Goal: Transaction & Acquisition: Purchase product/service

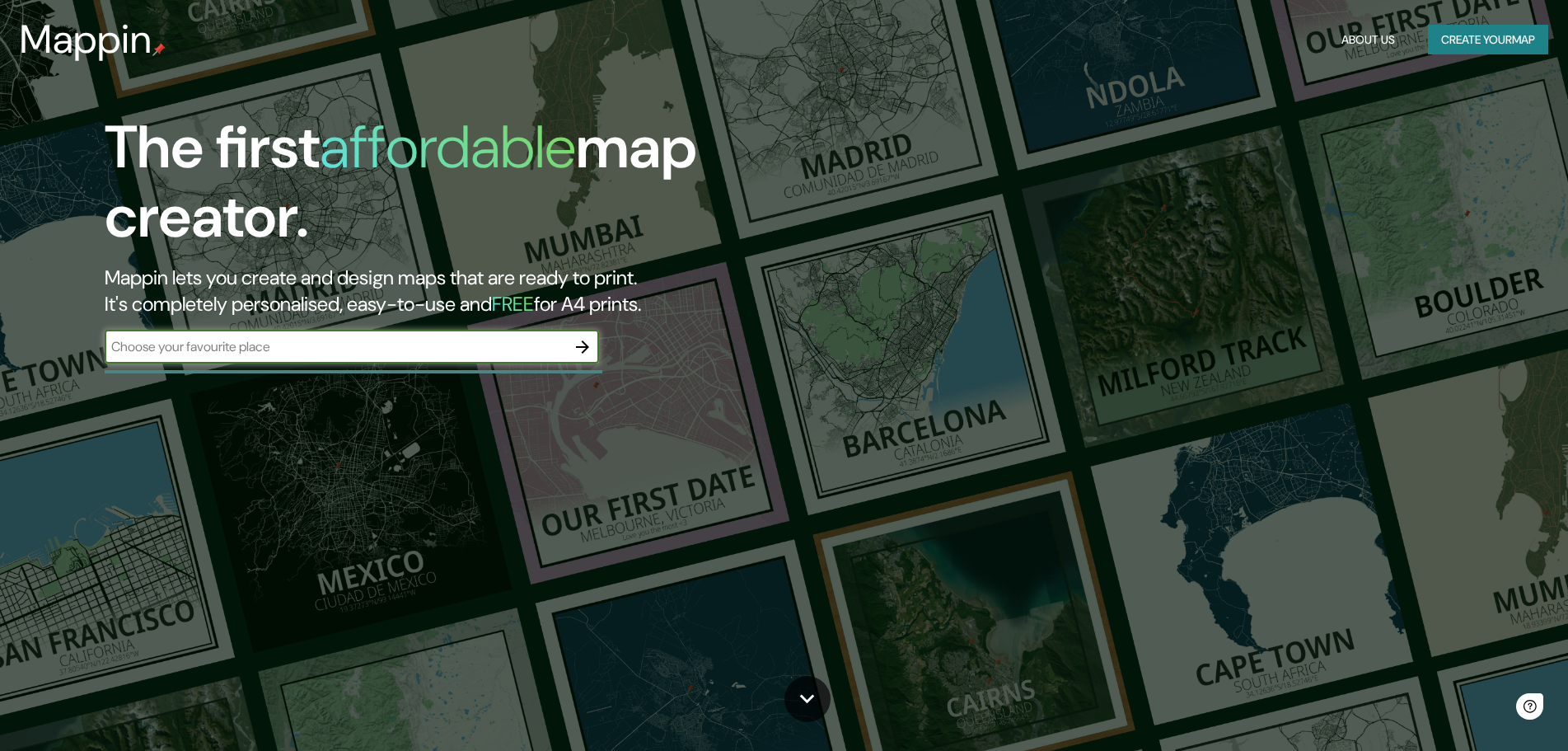
click at [428, 340] on input "text" at bounding box center [336, 346] width 462 height 19
type input "[GEOGRAPHIC_DATA][PERSON_NAME]"
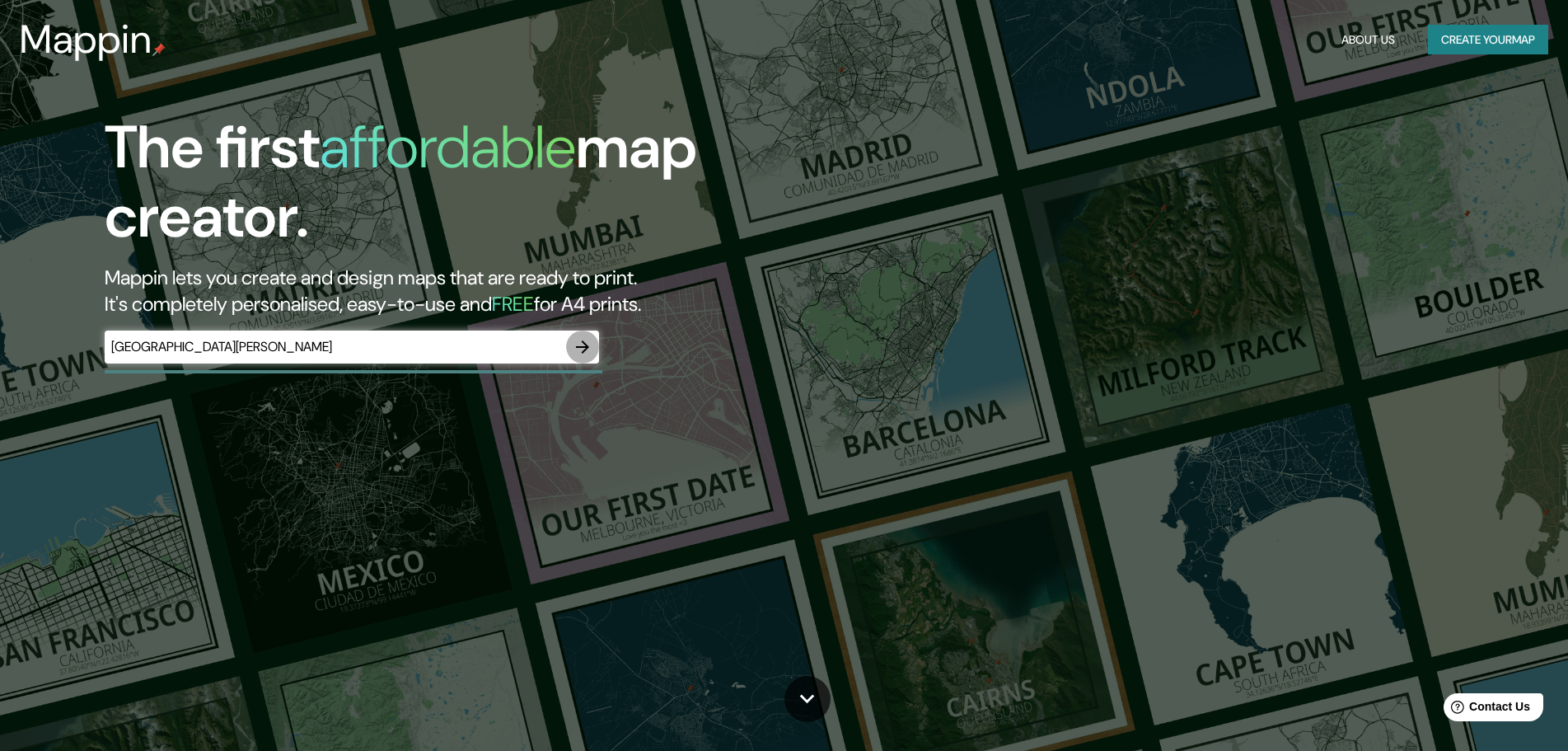
click at [579, 346] on icon "button" at bounding box center [583, 346] width 20 height 20
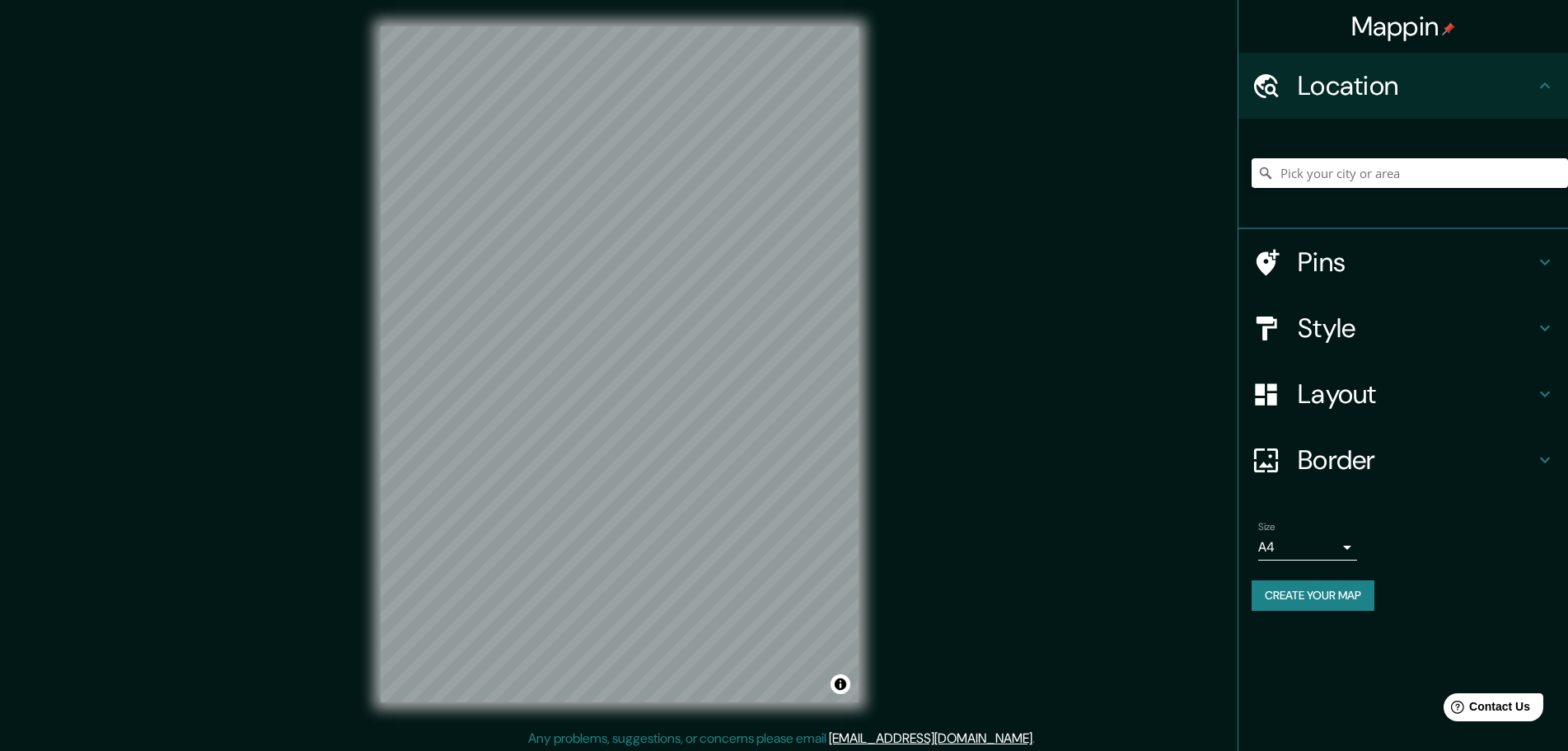
scroll to position [4, 0]
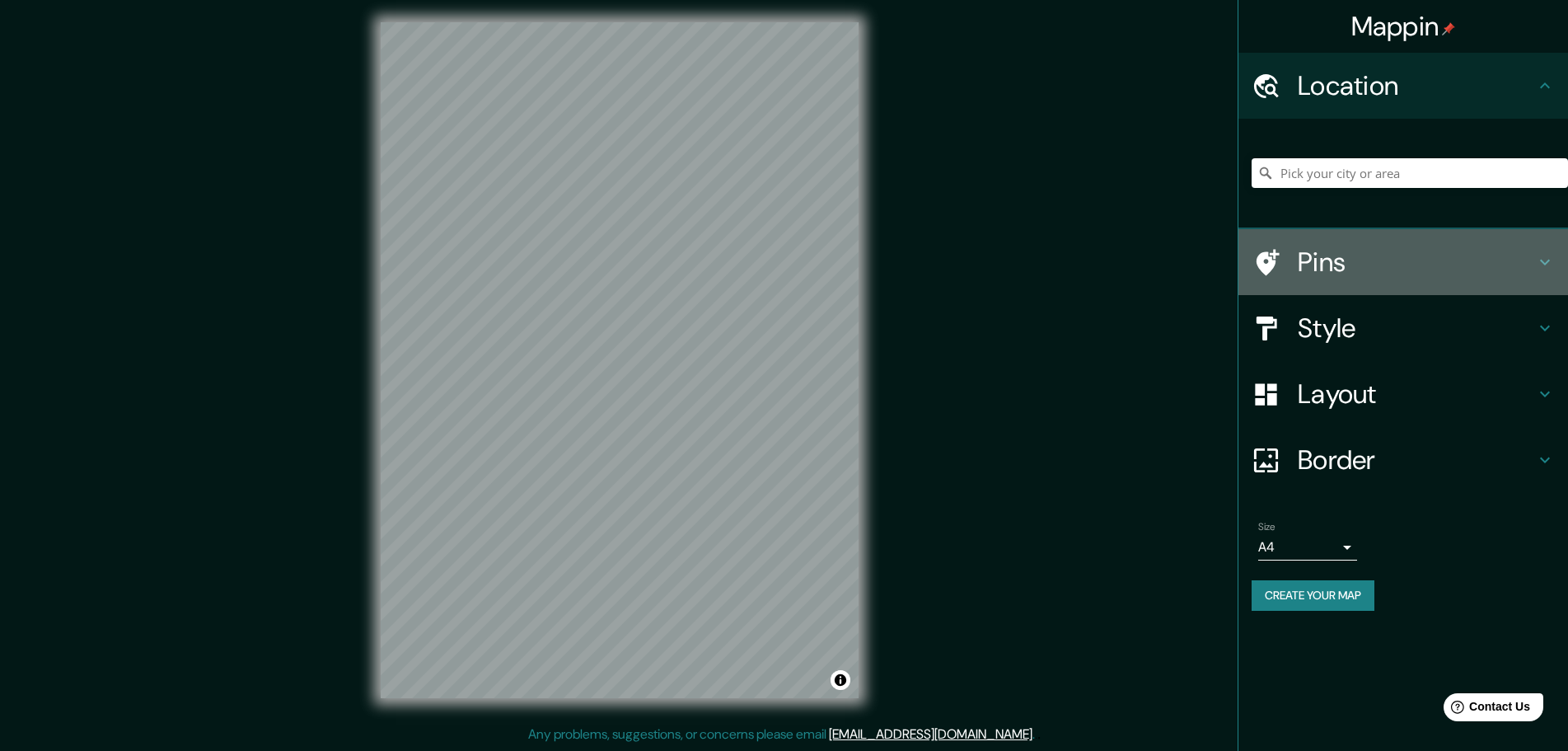
click at [1349, 273] on h4 "Pins" at bounding box center [1417, 262] width 237 height 33
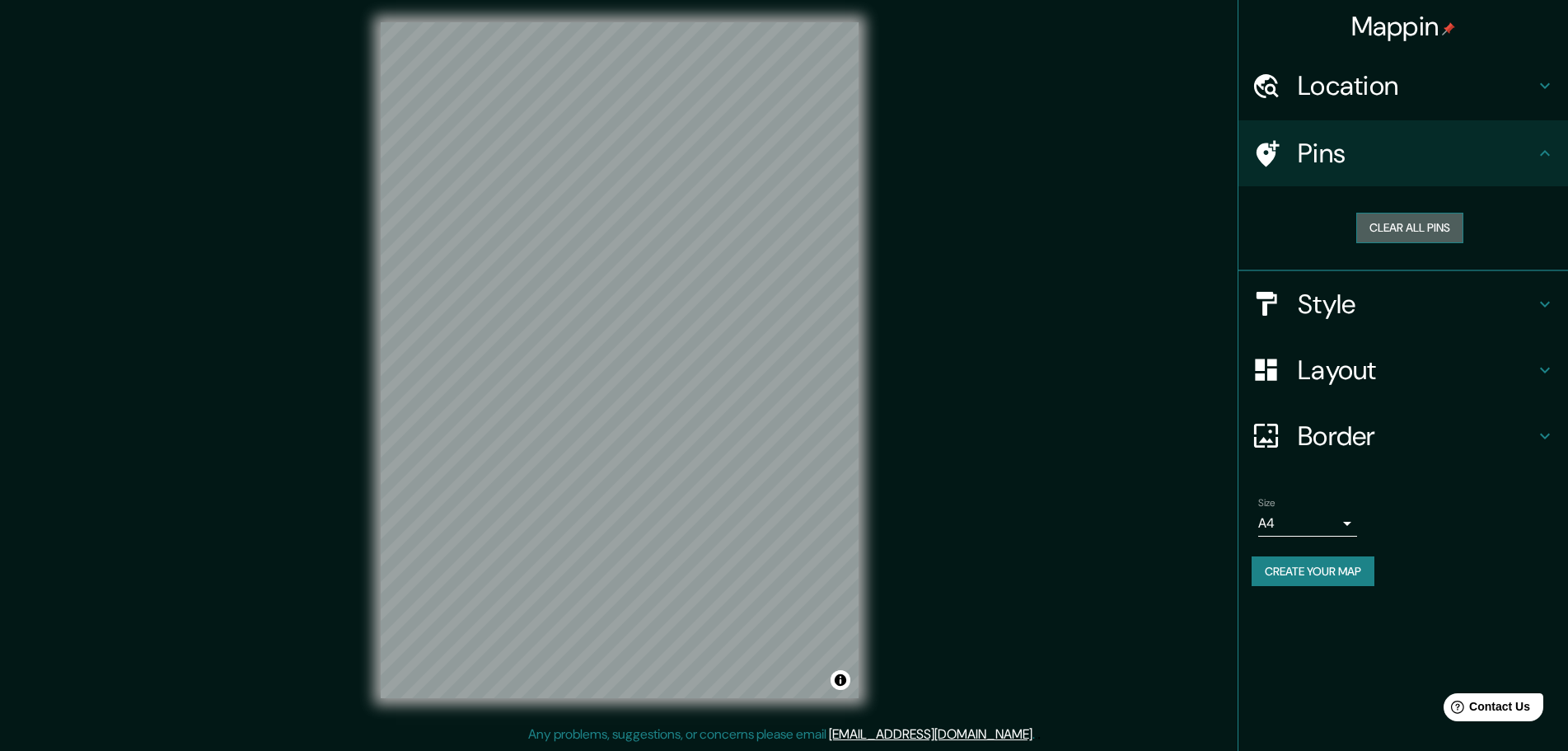
click at [1382, 228] on button "Clear all pins" at bounding box center [1410, 228] width 107 height 30
click at [1342, 298] on h4 "Style" at bounding box center [1417, 304] width 237 height 33
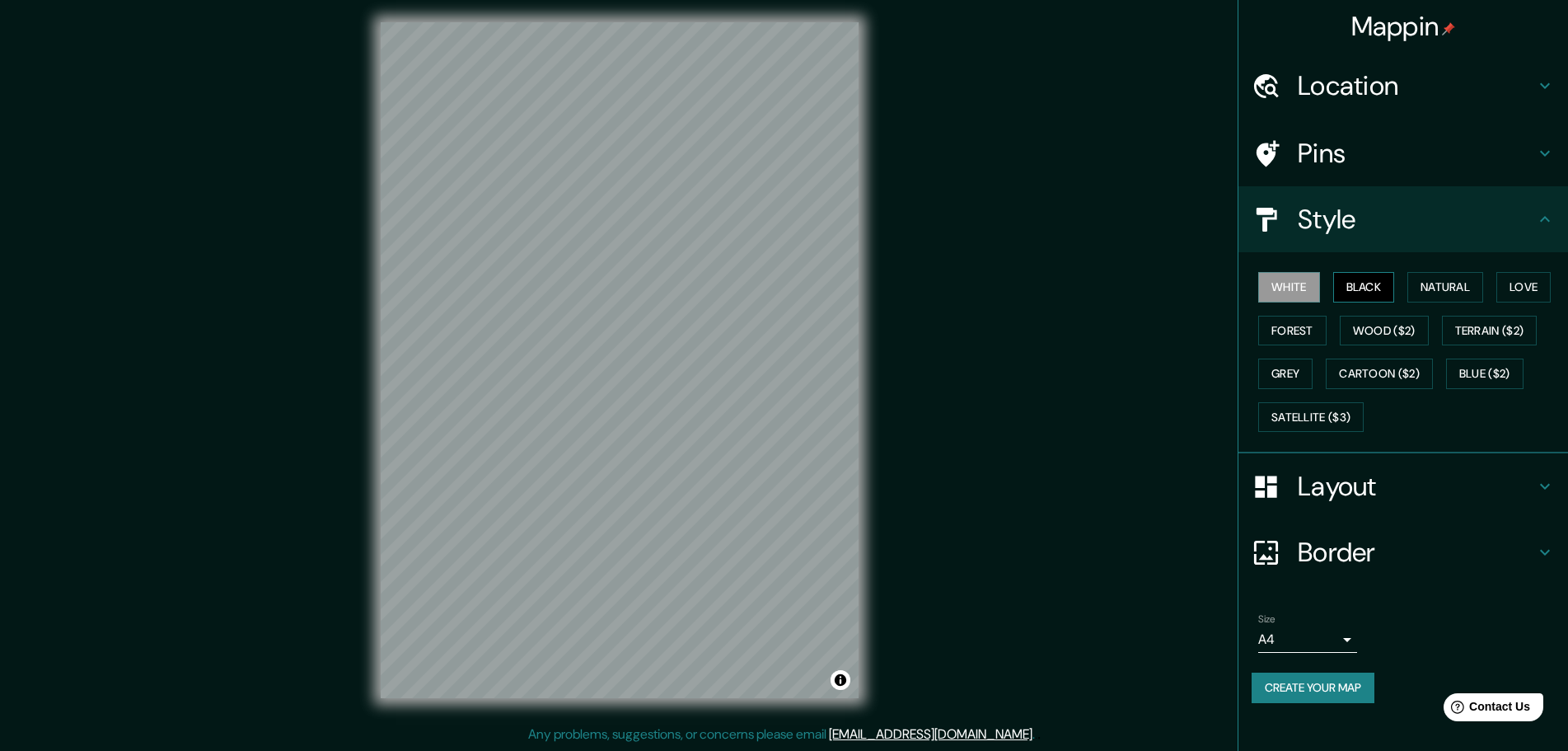
click at [1370, 289] on button "Black" at bounding box center [1364, 288] width 61 height 30
click at [1424, 285] on button "Natural" at bounding box center [1446, 288] width 76 height 30
click at [1260, 291] on button "White" at bounding box center [1289, 288] width 61 height 30
click at [1349, 369] on button "Cartoon ($2)" at bounding box center [1379, 374] width 107 height 30
click at [1299, 295] on button "White" at bounding box center [1289, 288] width 61 height 30
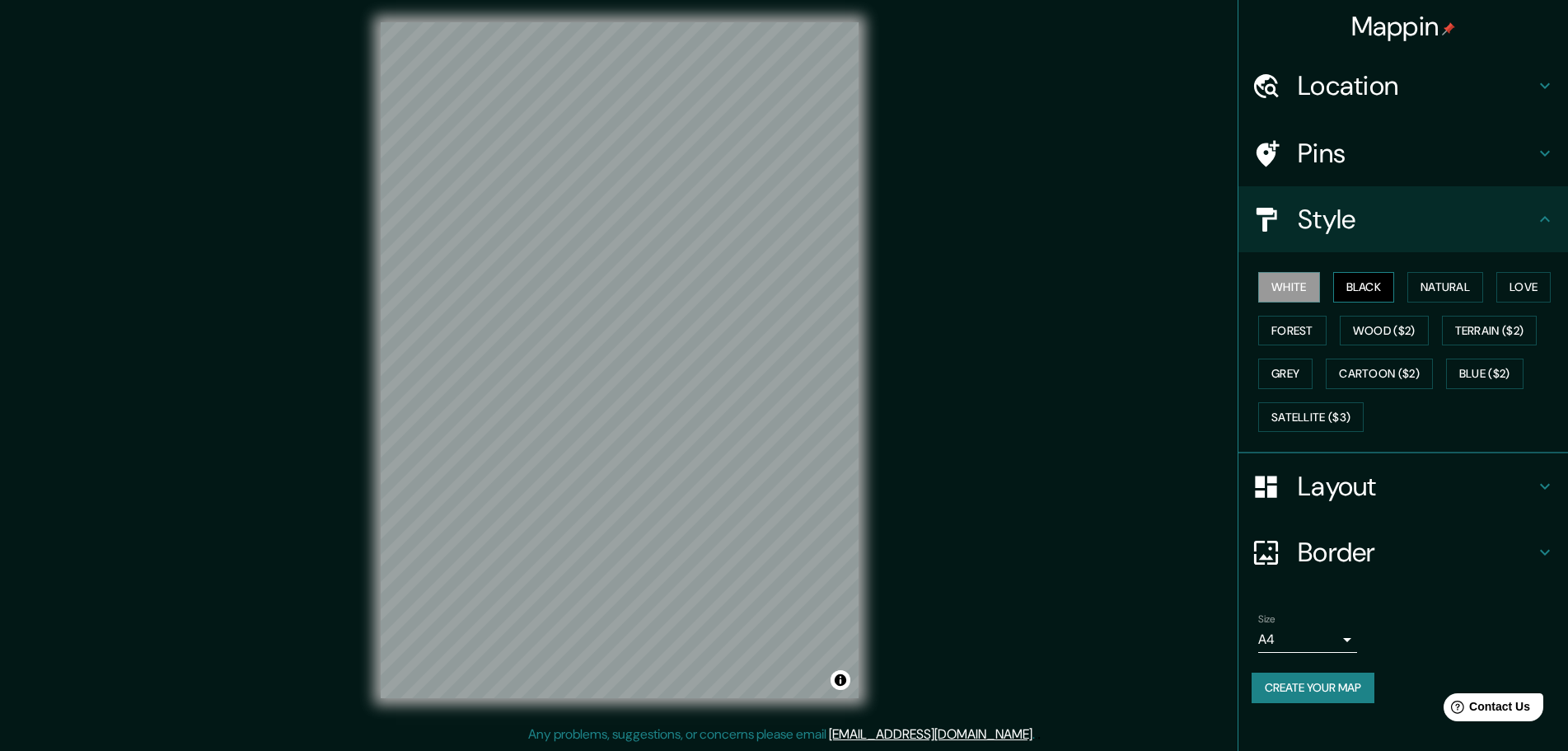
click at [1352, 288] on button "Black" at bounding box center [1364, 288] width 61 height 30
click at [1288, 283] on button "White" at bounding box center [1289, 288] width 61 height 30
click at [1344, 278] on button "Black" at bounding box center [1364, 288] width 61 height 30
click at [1311, 287] on button "White" at bounding box center [1289, 288] width 61 height 30
click at [1376, 288] on button "Black" at bounding box center [1364, 288] width 61 height 30
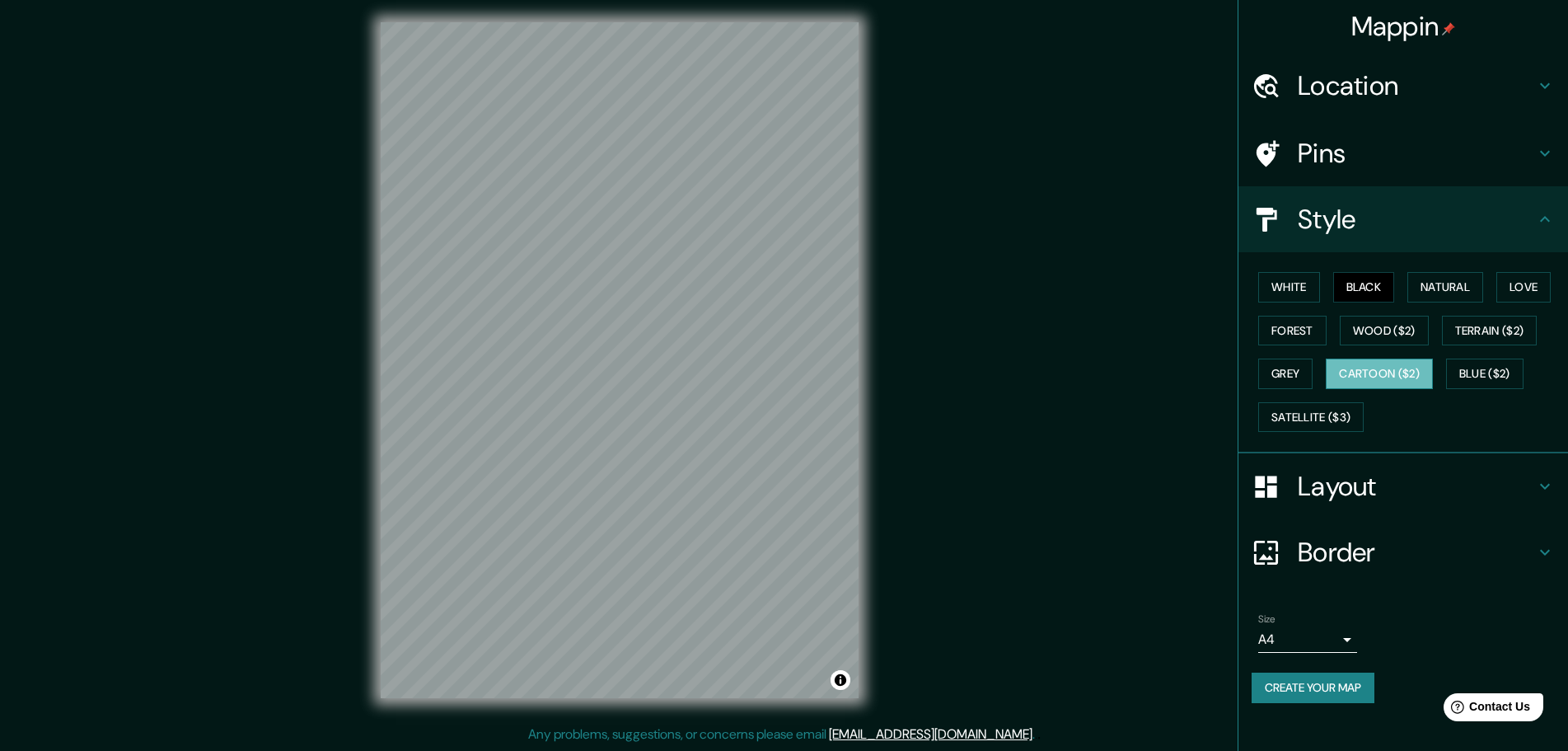
click at [1386, 376] on button "Cartoon ($2)" at bounding box center [1379, 374] width 107 height 30
click at [1450, 370] on button "Blue ($2)" at bounding box center [1486, 374] width 78 height 30
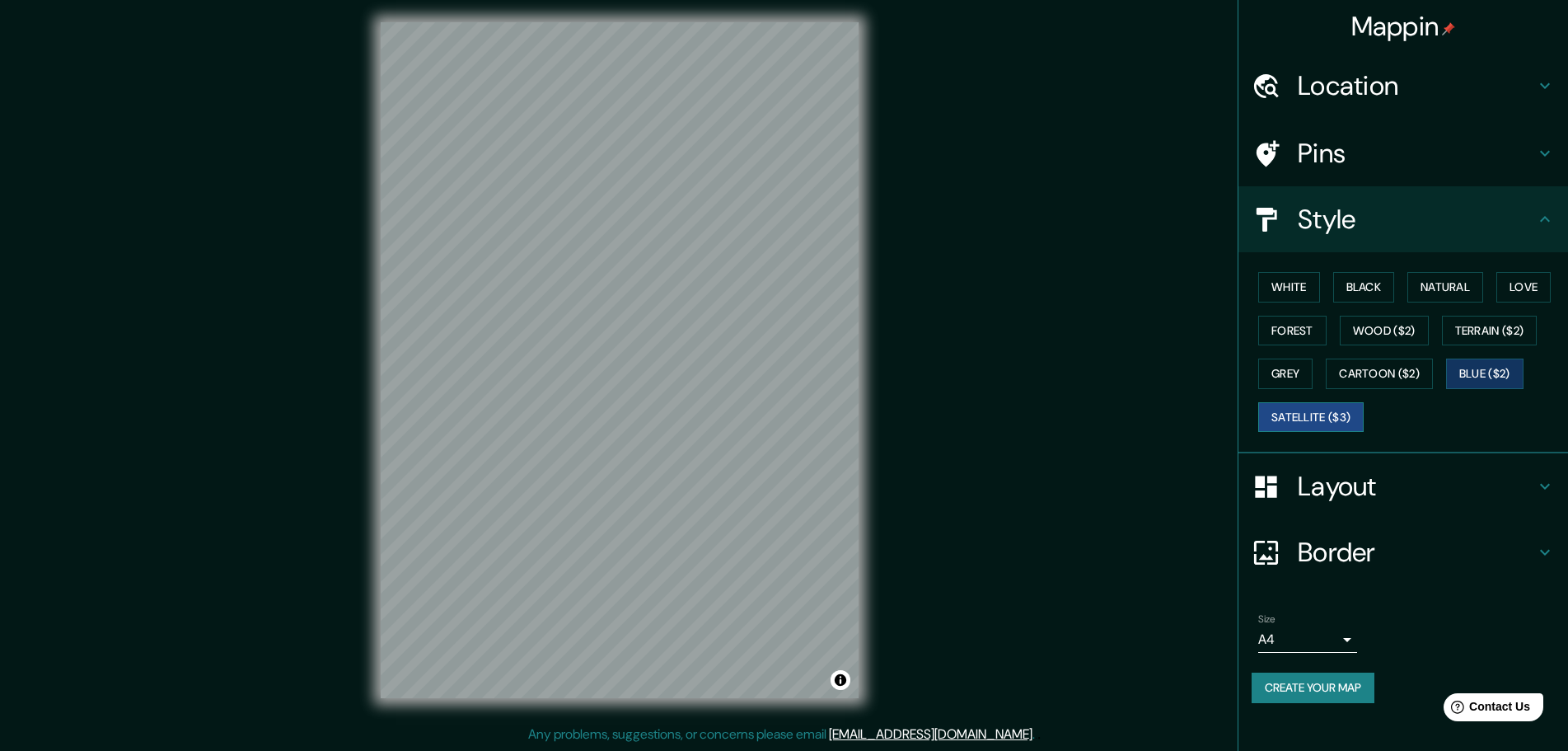
click at [1357, 423] on button "Satellite ($3)" at bounding box center [1312, 417] width 106 height 30
click at [1296, 290] on button "White" at bounding box center [1289, 288] width 61 height 30
click at [1366, 286] on button "Black" at bounding box center [1364, 288] width 61 height 30
click at [1324, 285] on div "White Black Natural Love Forest Wood ($2) Terrain ($2) Grey Cartoon ($2) Blue (…" at bounding box center [1410, 352] width 317 height 173
click at [1301, 286] on button "White" at bounding box center [1289, 288] width 61 height 30
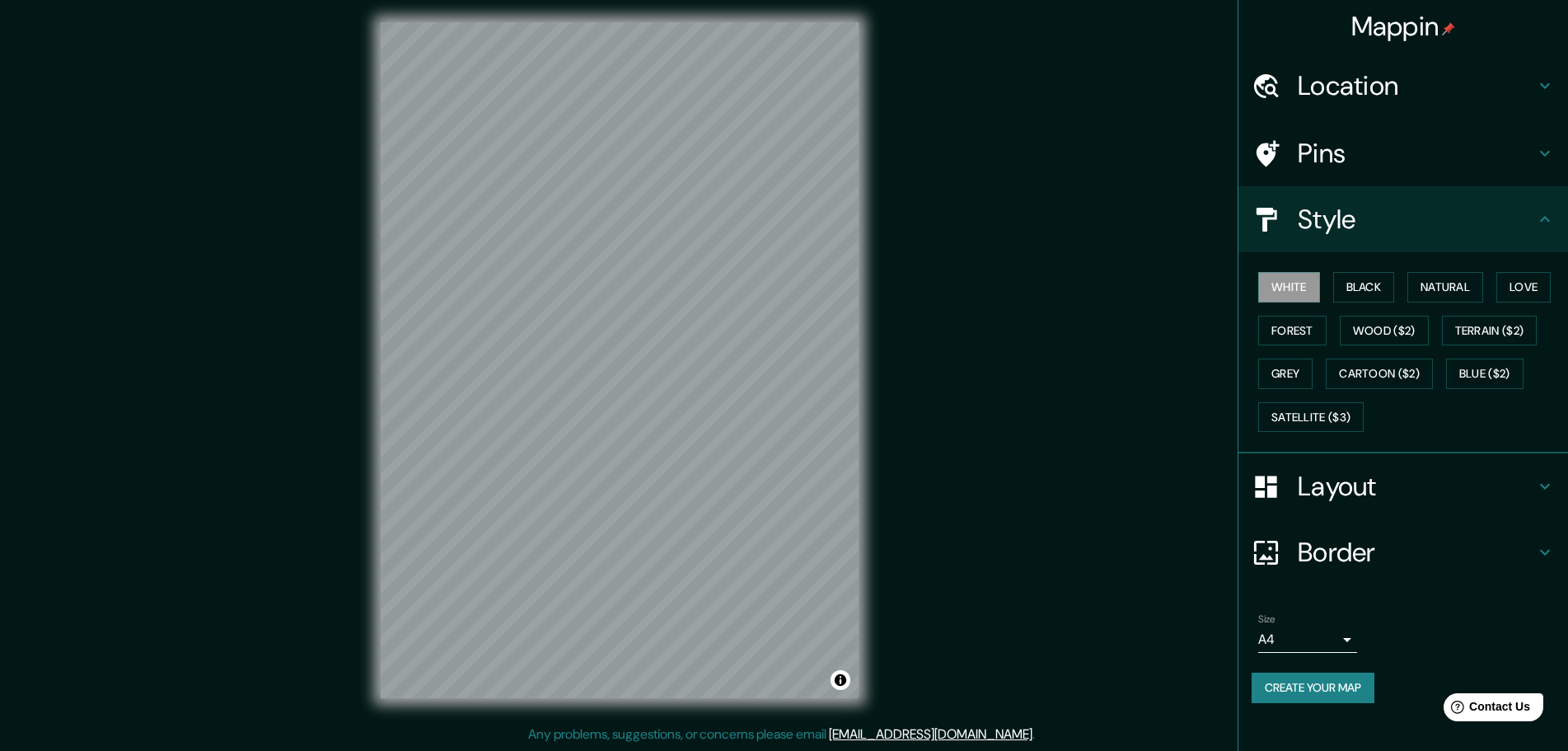
click at [1376, 480] on h4 "Layout" at bounding box center [1417, 486] width 237 height 33
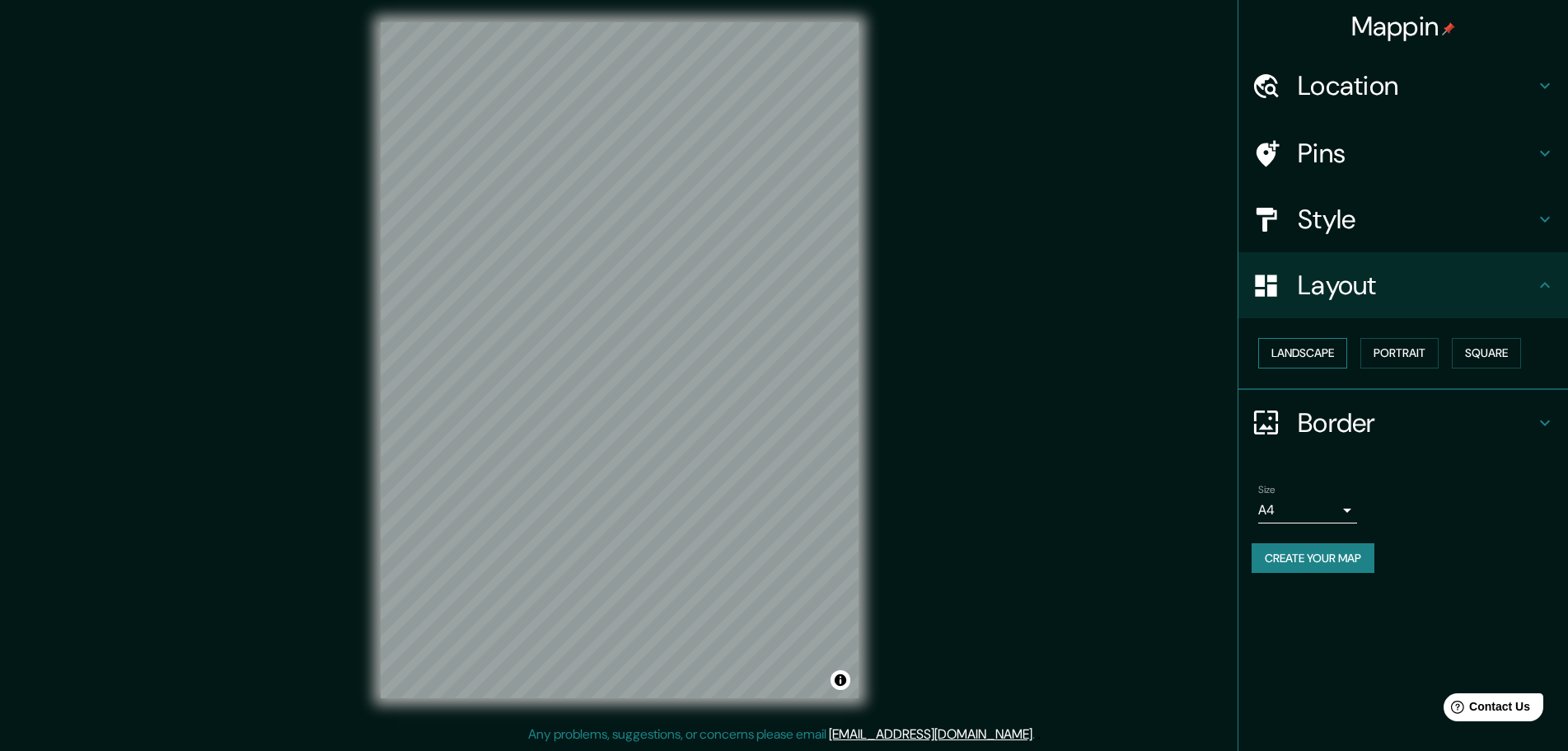
click at [1338, 356] on button "Landscape" at bounding box center [1303, 353] width 89 height 30
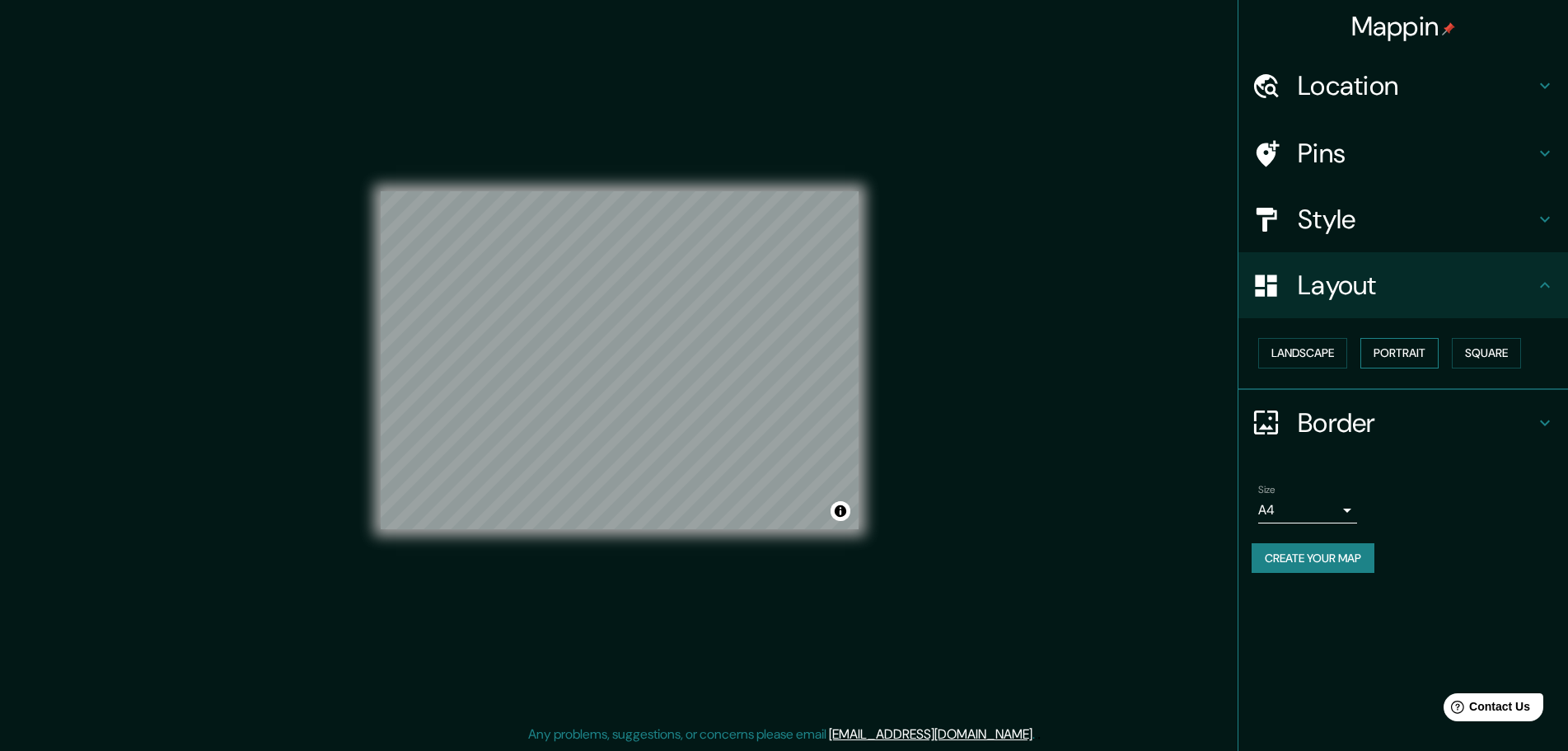
click at [1398, 358] on button "Portrait" at bounding box center [1400, 353] width 78 height 30
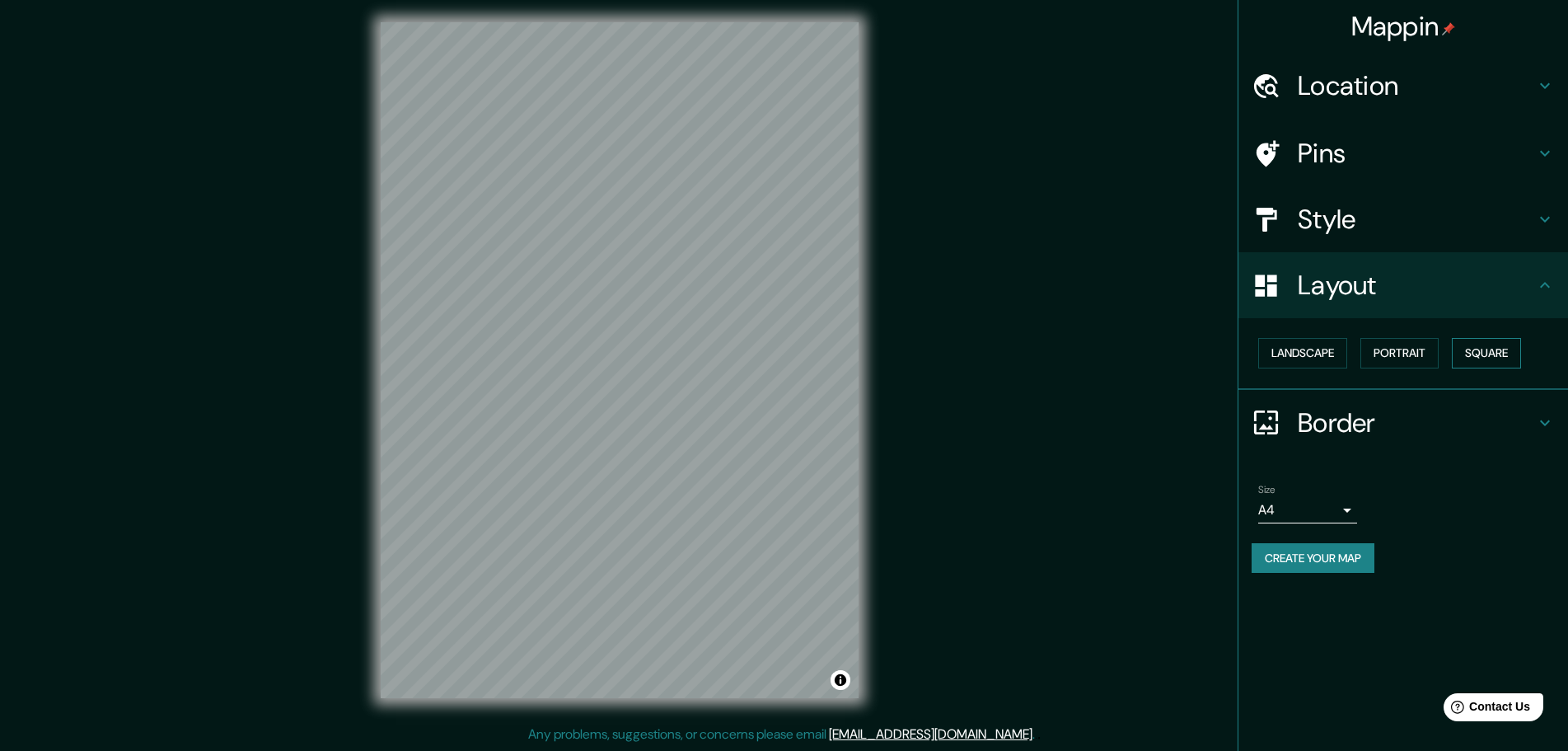
click at [1462, 358] on button "Square" at bounding box center [1487, 353] width 69 height 30
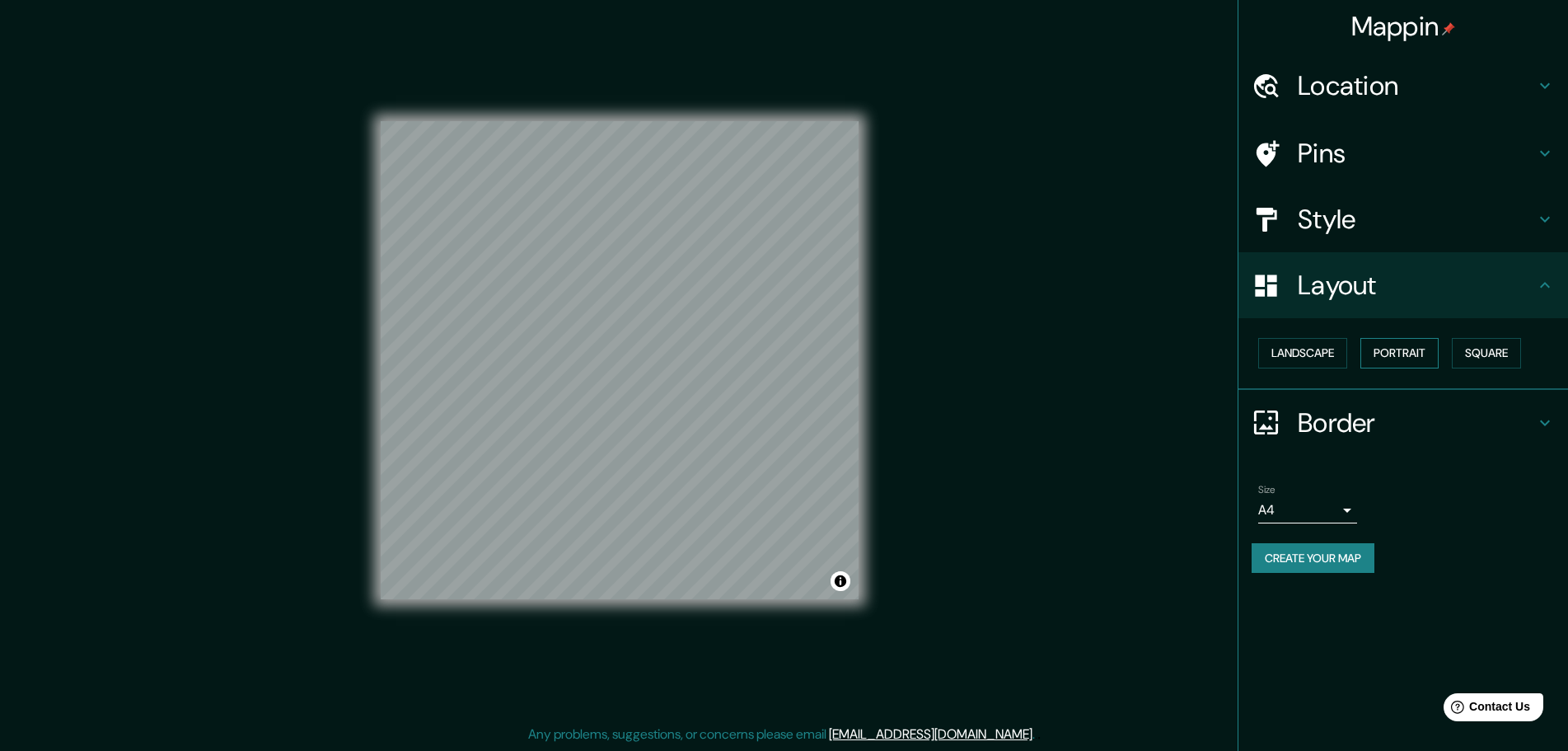
click at [1420, 359] on button "Portrait" at bounding box center [1400, 353] width 78 height 30
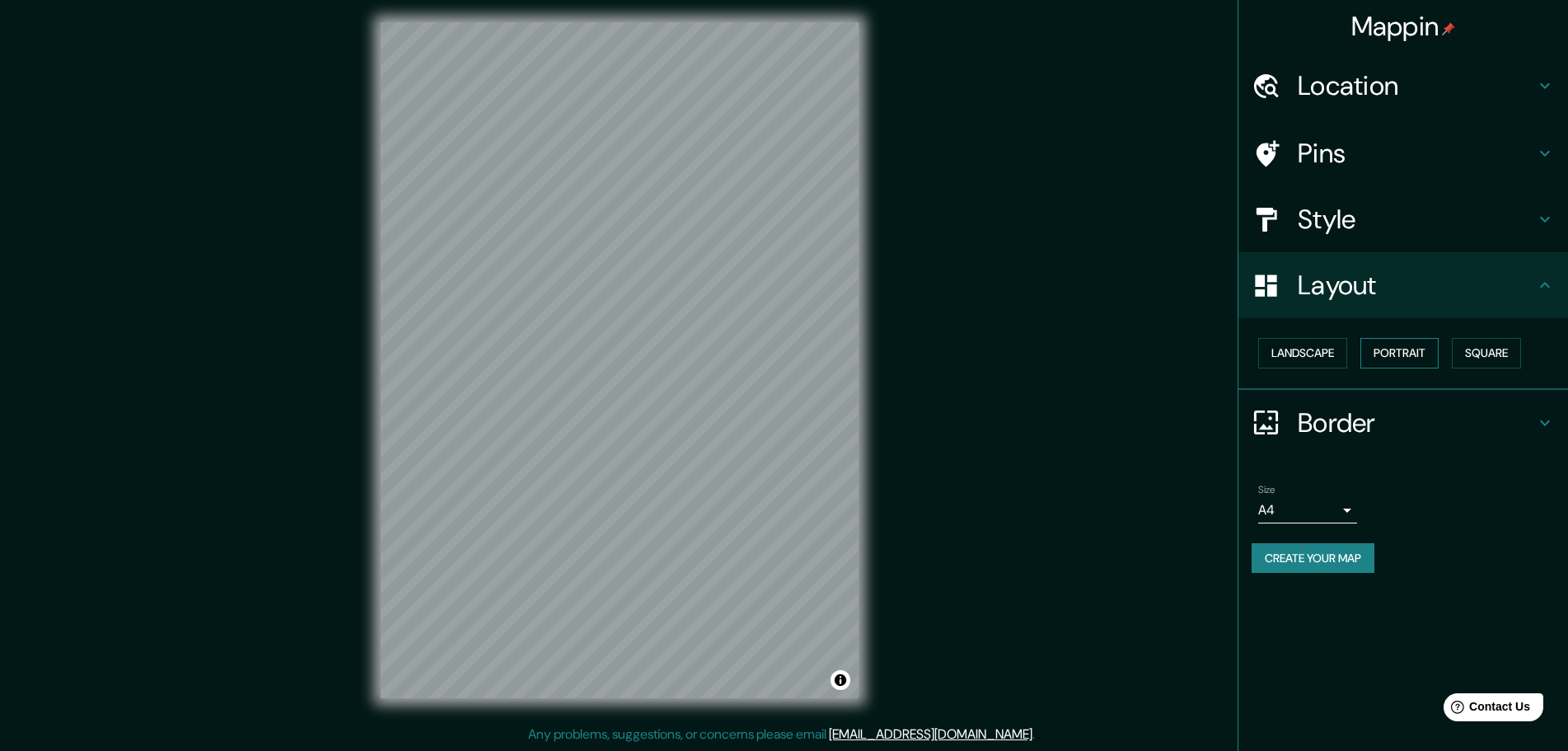
click at [1361, 359] on button "Portrait" at bounding box center [1400, 353] width 78 height 30
click at [1390, 433] on h4 "Border" at bounding box center [1417, 423] width 237 height 33
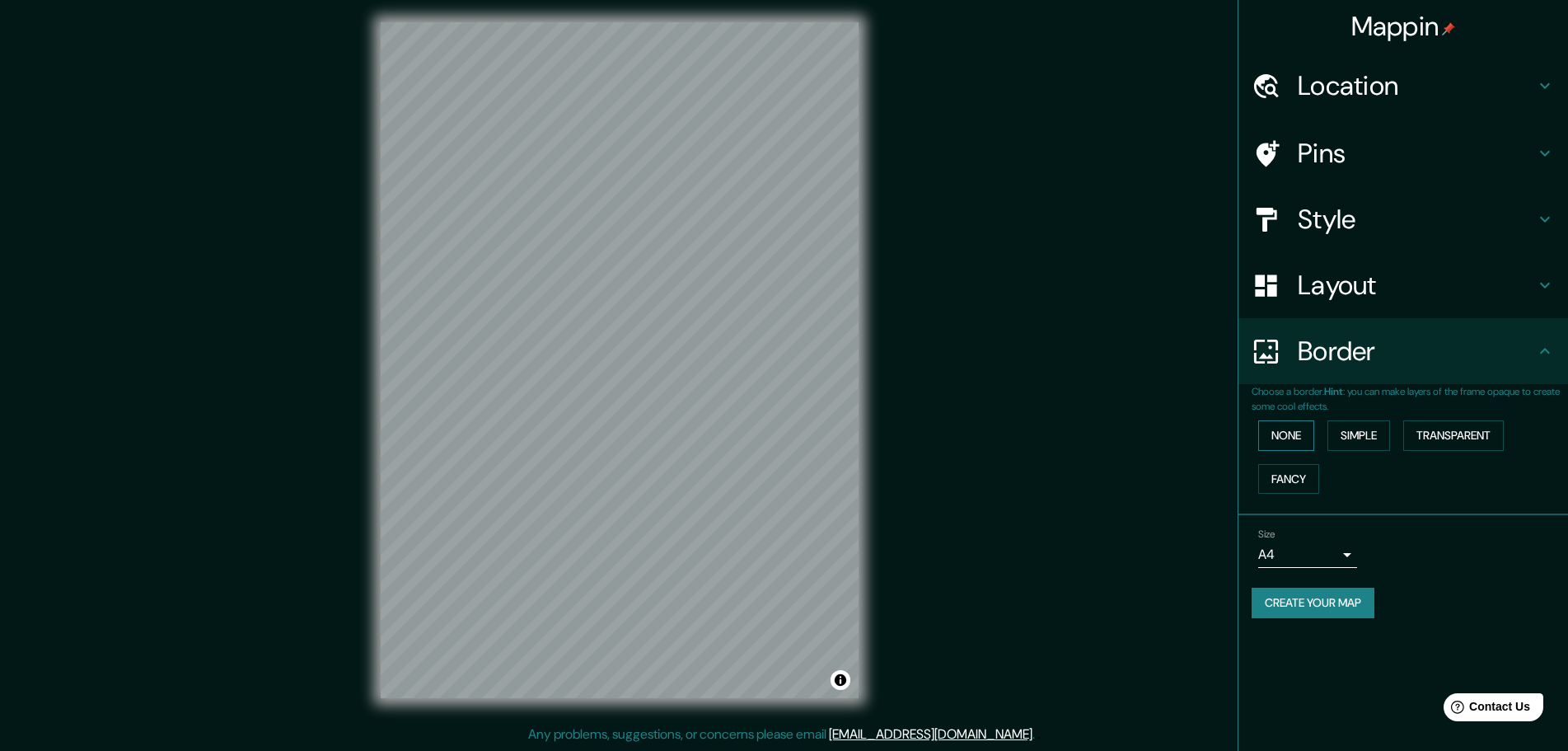
click at [1281, 439] on button "None" at bounding box center [1286, 435] width 56 height 30
click at [1368, 431] on button "Simple" at bounding box center [1359, 435] width 62 height 30
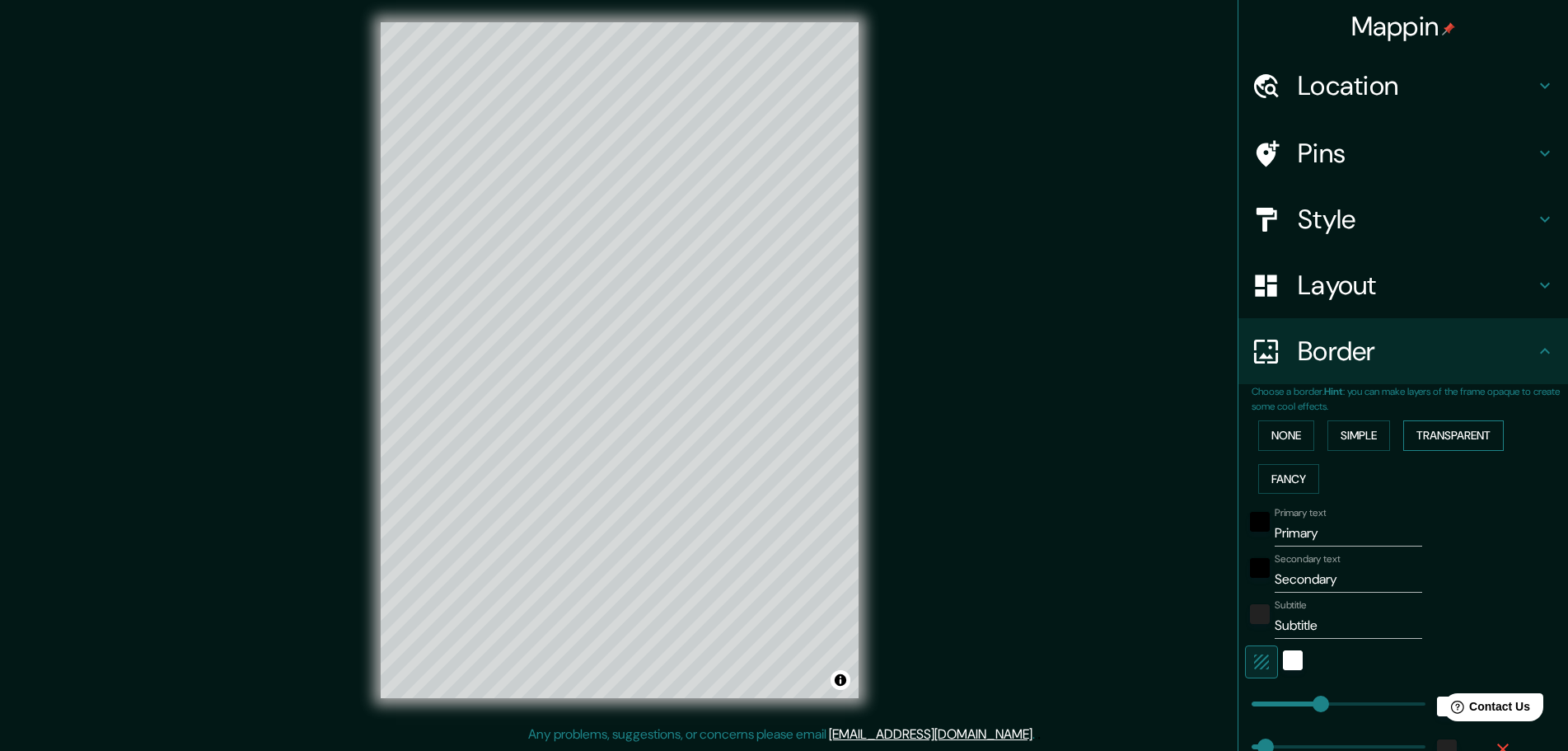
click at [1435, 434] on button "Transparent" at bounding box center [1454, 435] width 100 height 30
click at [1302, 481] on button "Fancy" at bounding box center [1289, 480] width 61 height 30
click at [1293, 437] on button "None" at bounding box center [1286, 435] width 56 height 30
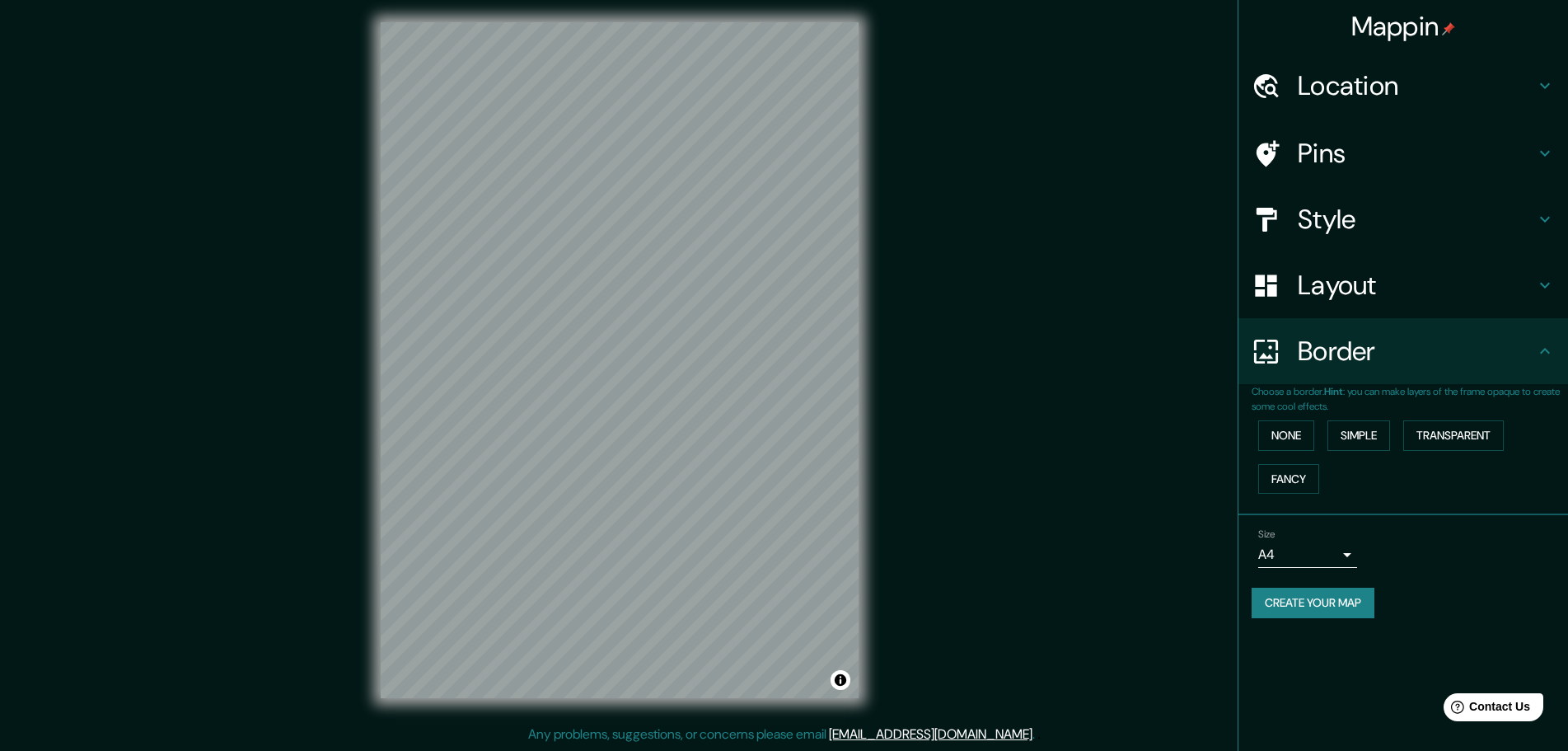
click at [1338, 568] on div "Size A4 single" at bounding box center [1403, 549] width 304 height 53
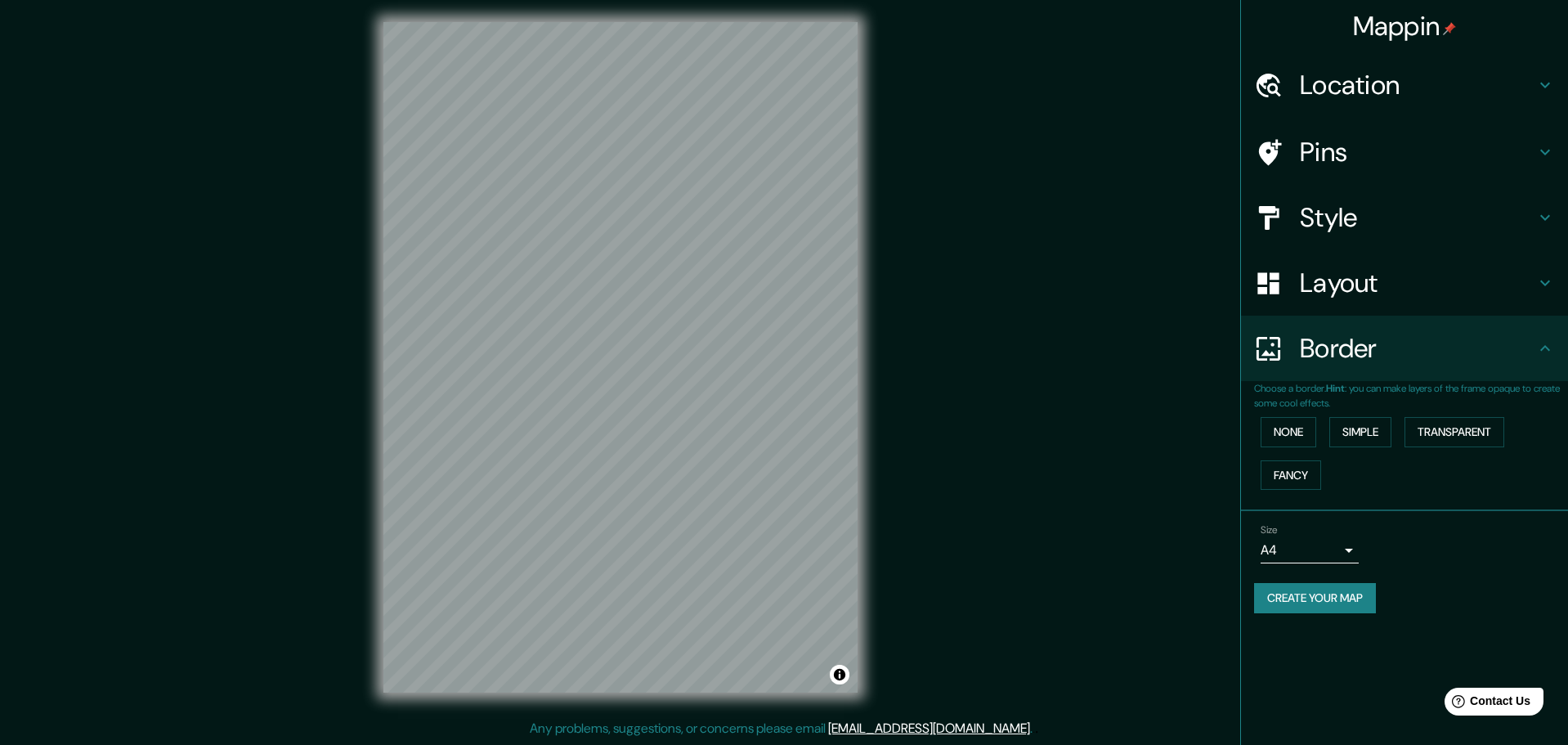
click at [1327, 550] on body "Mappin Location Pins Style Layout Border Choose a border. Hint : you can make l…" at bounding box center [784, 369] width 1568 height 745
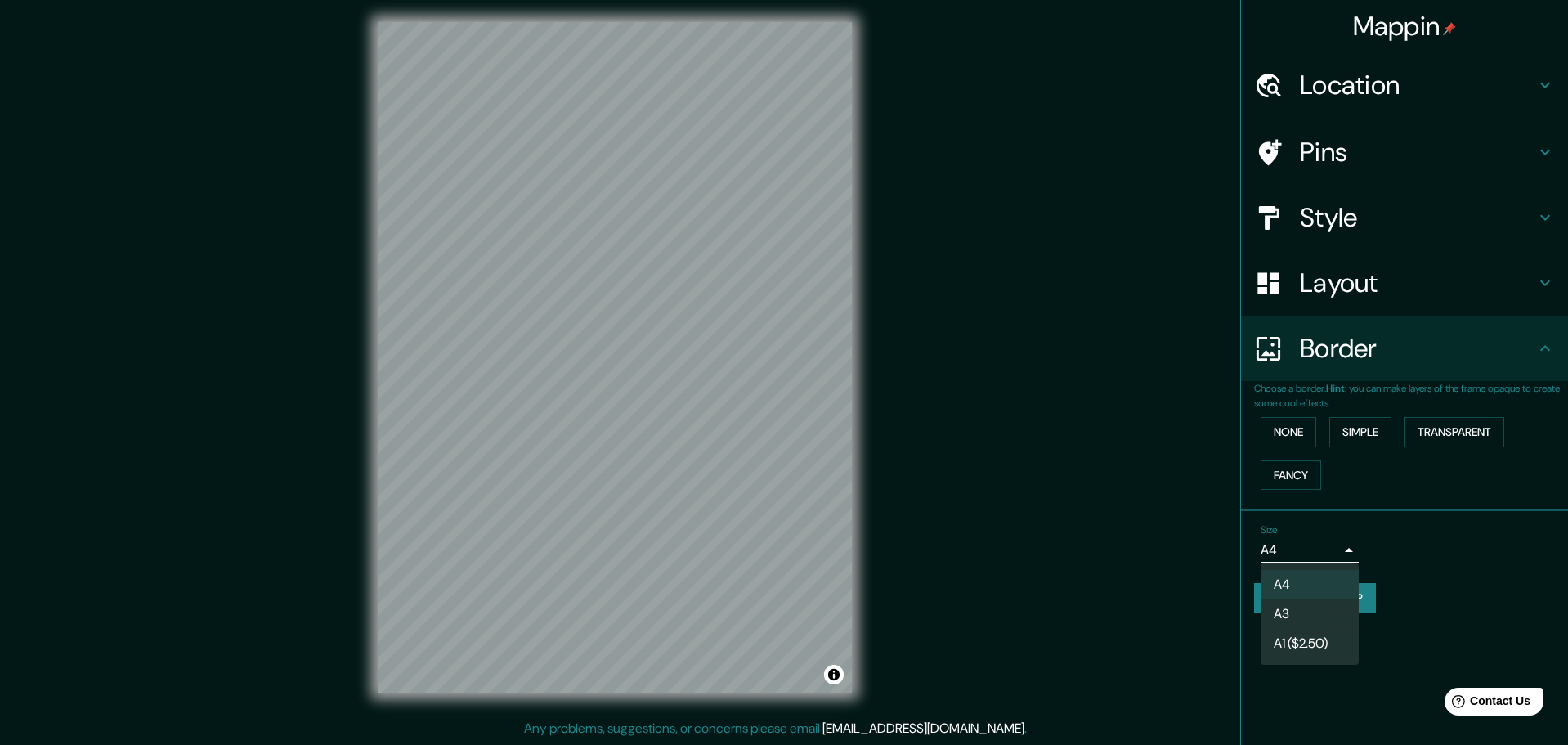
click at [1331, 619] on li "A3" at bounding box center [1309, 614] width 98 height 29
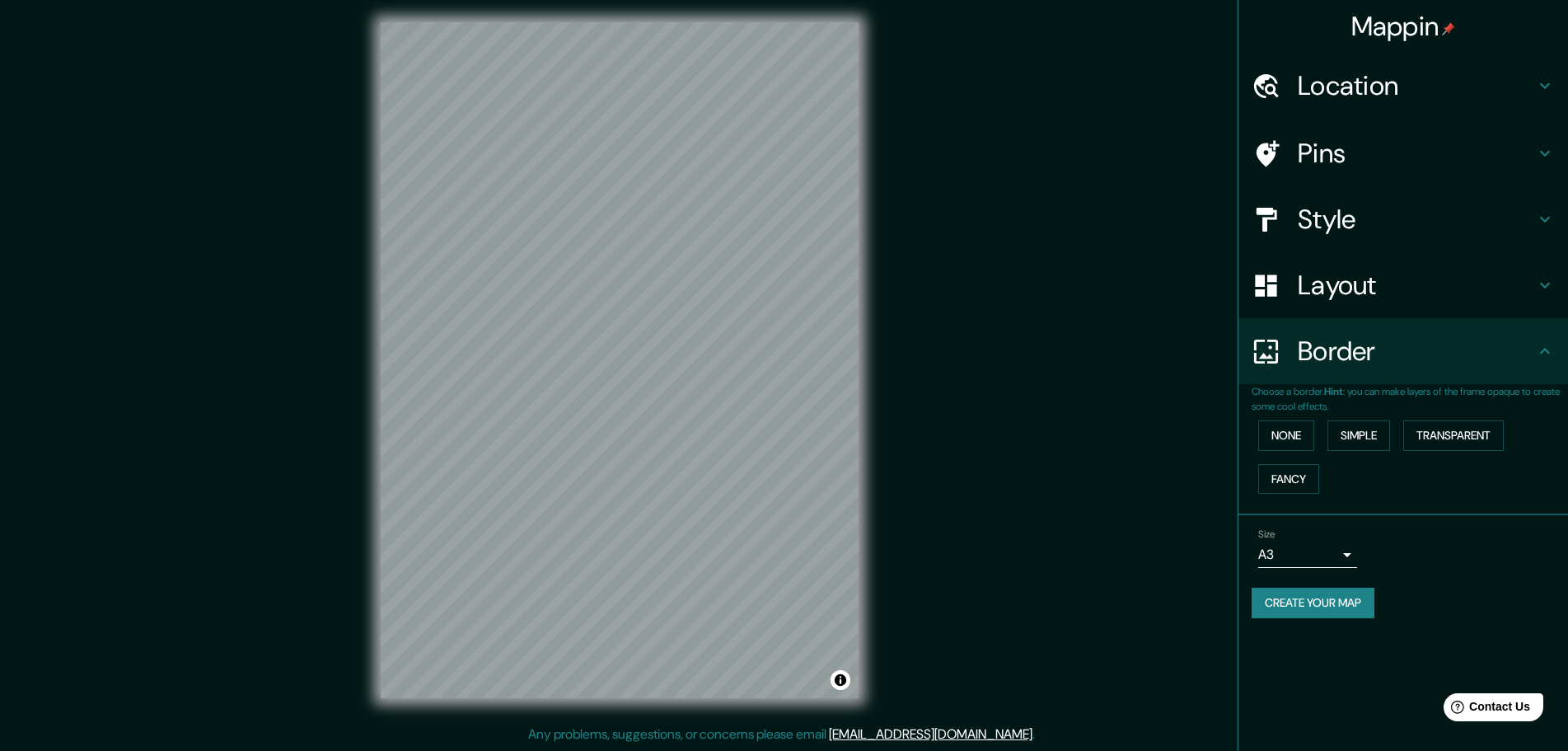
click at [1337, 615] on button "Create your map" at bounding box center [1314, 603] width 123 height 30
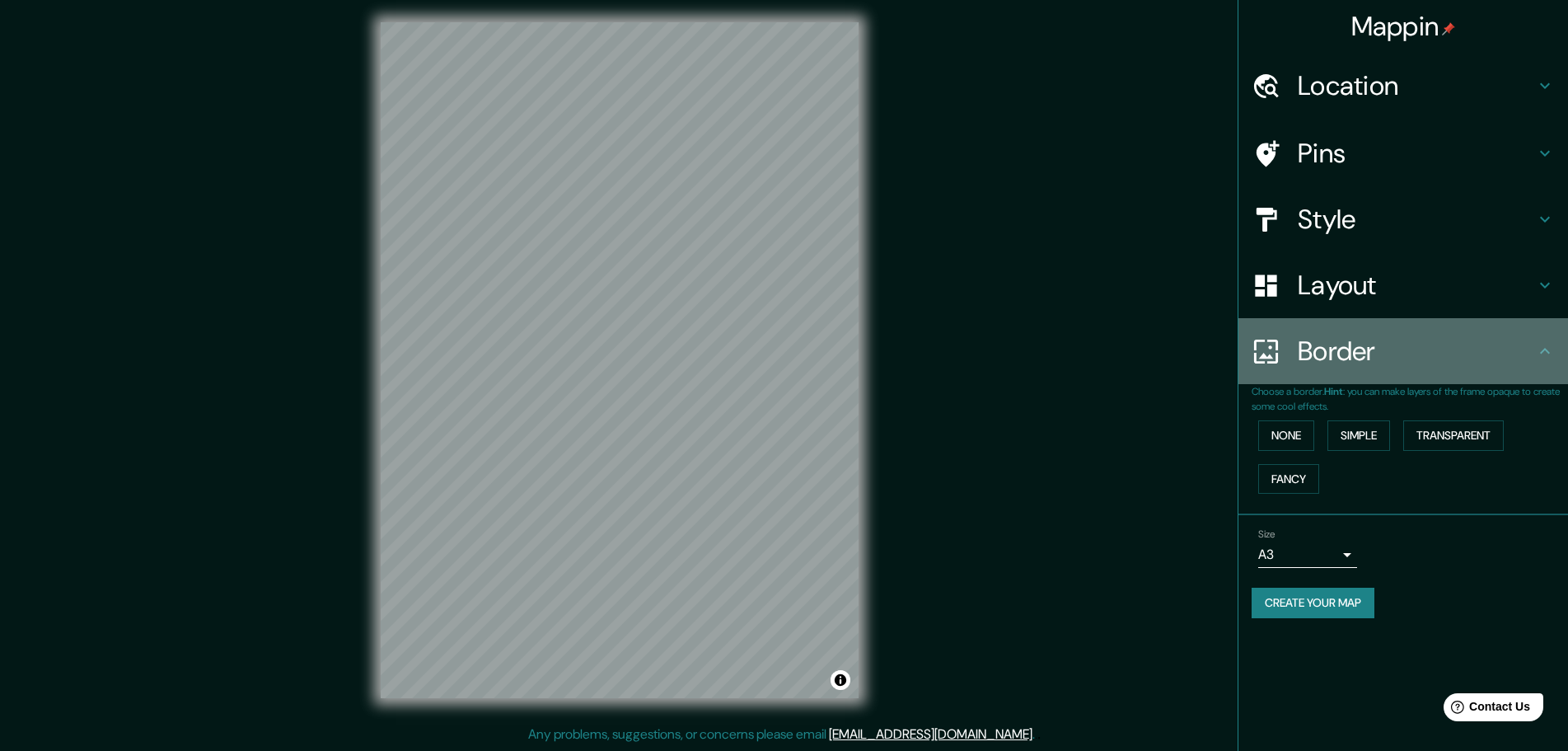
click at [1345, 347] on h4 "Border" at bounding box center [1417, 351] width 237 height 33
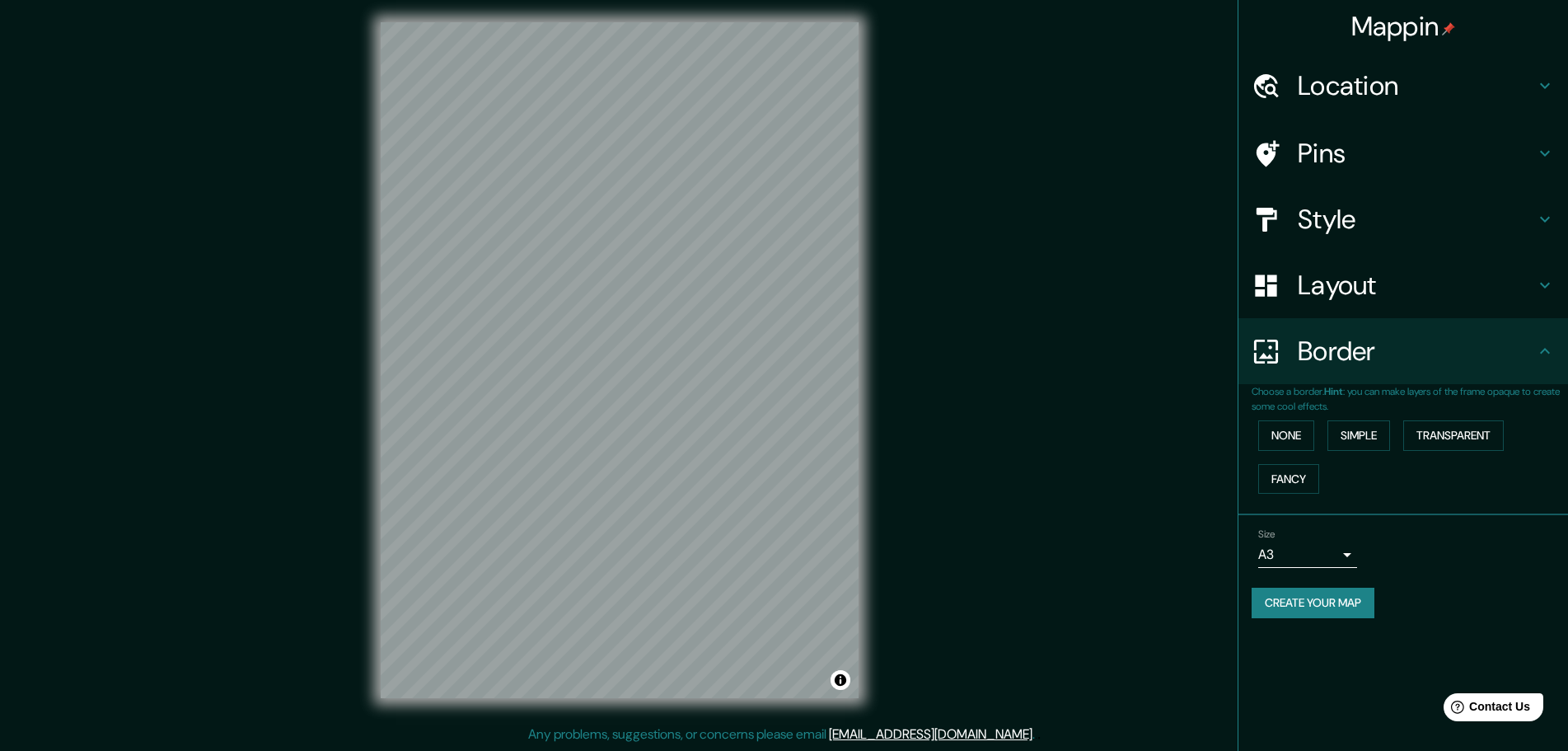
click at [1368, 215] on h4 "Style" at bounding box center [1417, 218] width 237 height 33
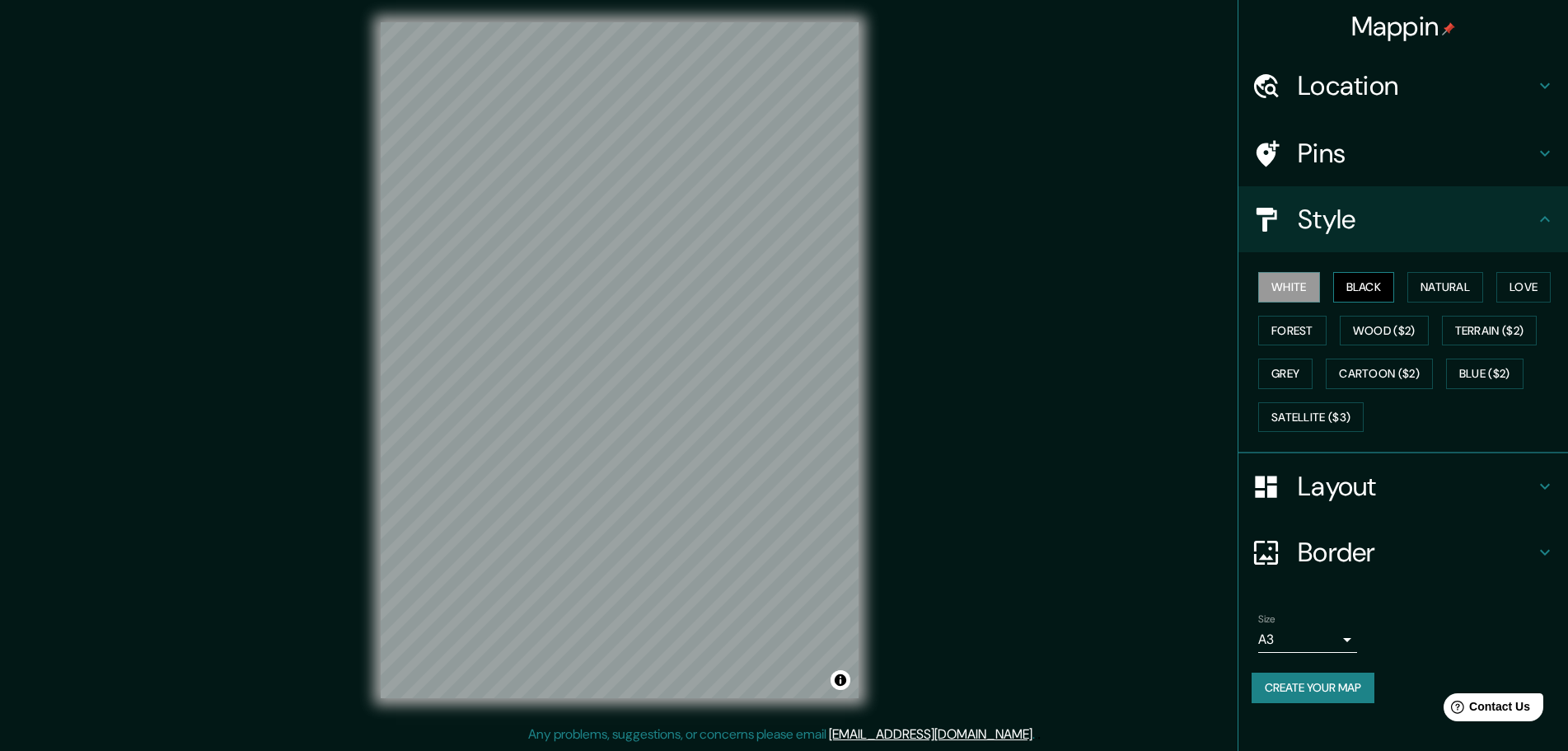
click at [1357, 288] on button "Black" at bounding box center [1364, 288] width 61 height 30
drag, startPoint x: 1347, startPoint y: 689, endPoint x: 1352, endPoint y: 697, distance: 9.4
click at [1352, 697] on button "Create your map" at bounding box center [1314, 688] width 123 height 30
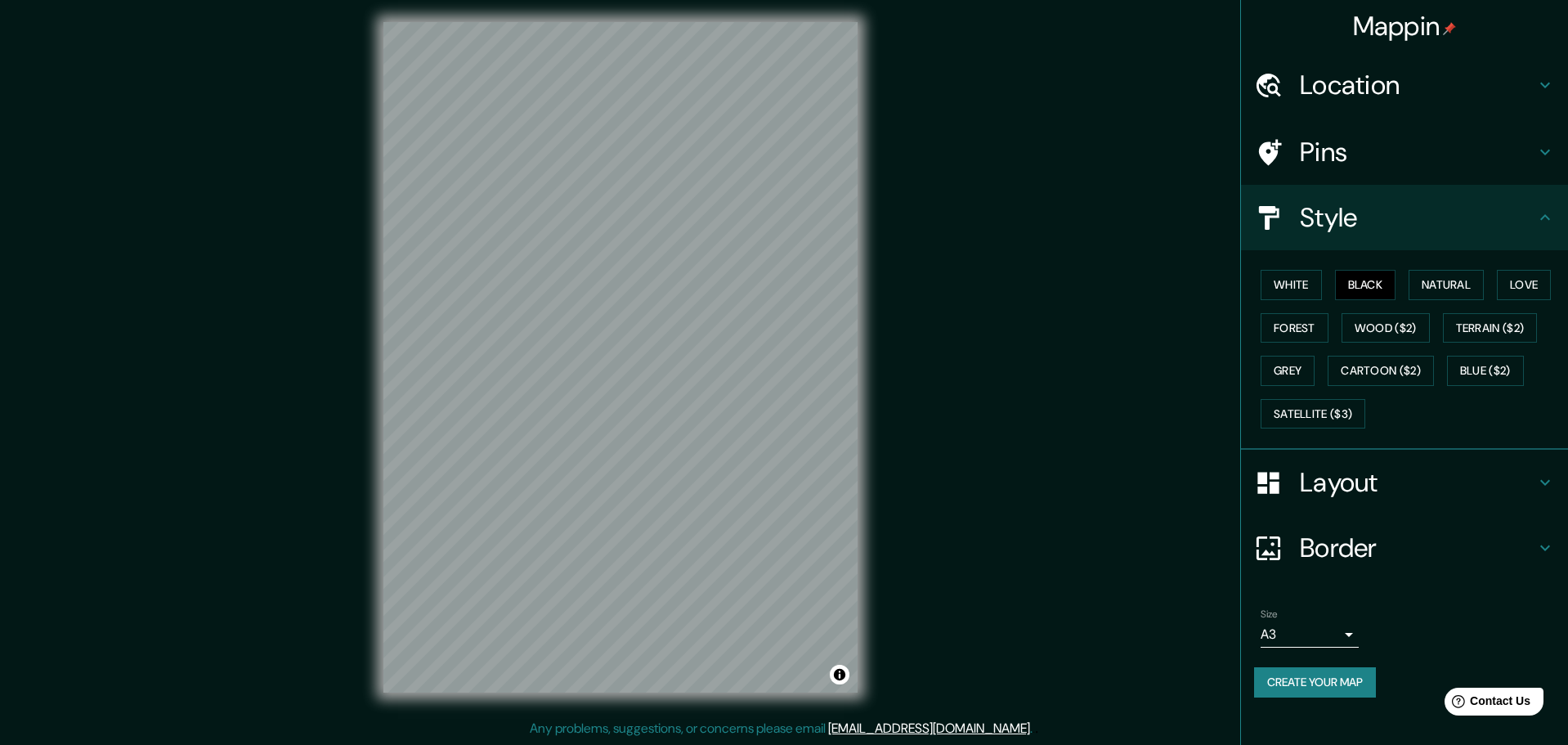
click at [1314, 630] on body "Mappin Location Pins Style White Black Natural Love Forest Wood ($2) Terrain ($…" at bounding box center [784, 369] width 1568 height 745
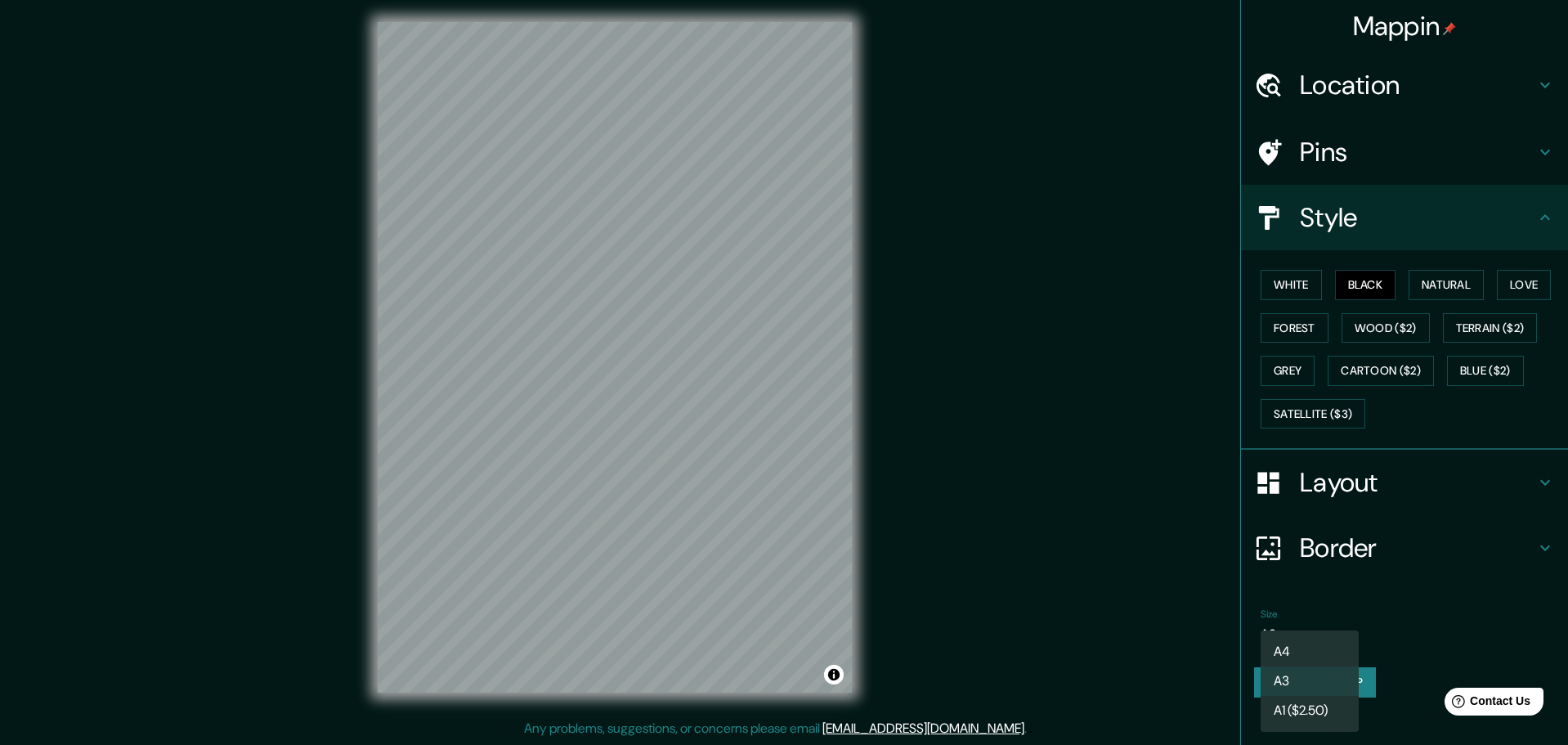
click at [1314, 644] on li "A4" at bounding box center [1309, 651] width 98 height 29
type input "single"
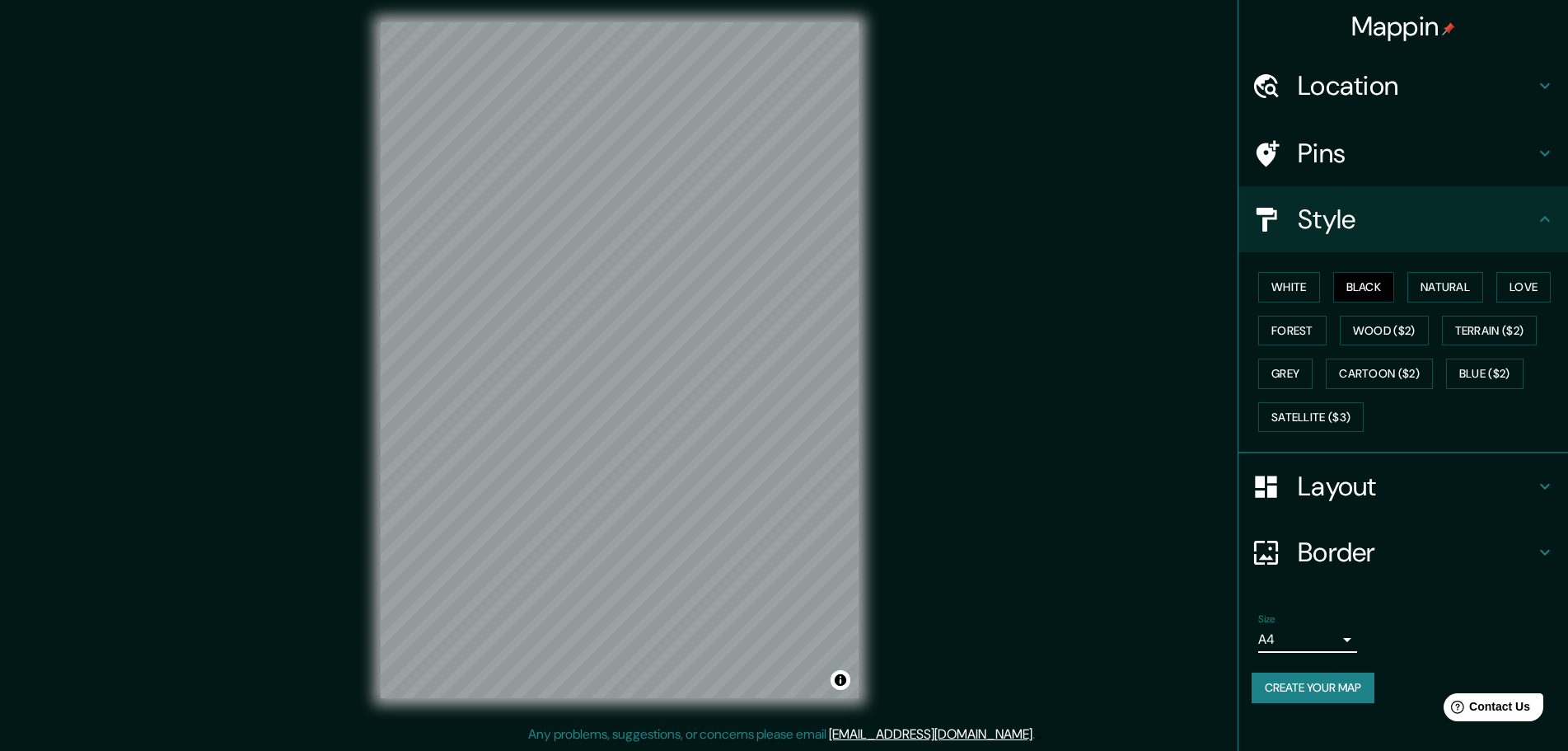
click at [1320, 678] on button "Create your map" at bounding box center [1314, 688] width 123 height 30
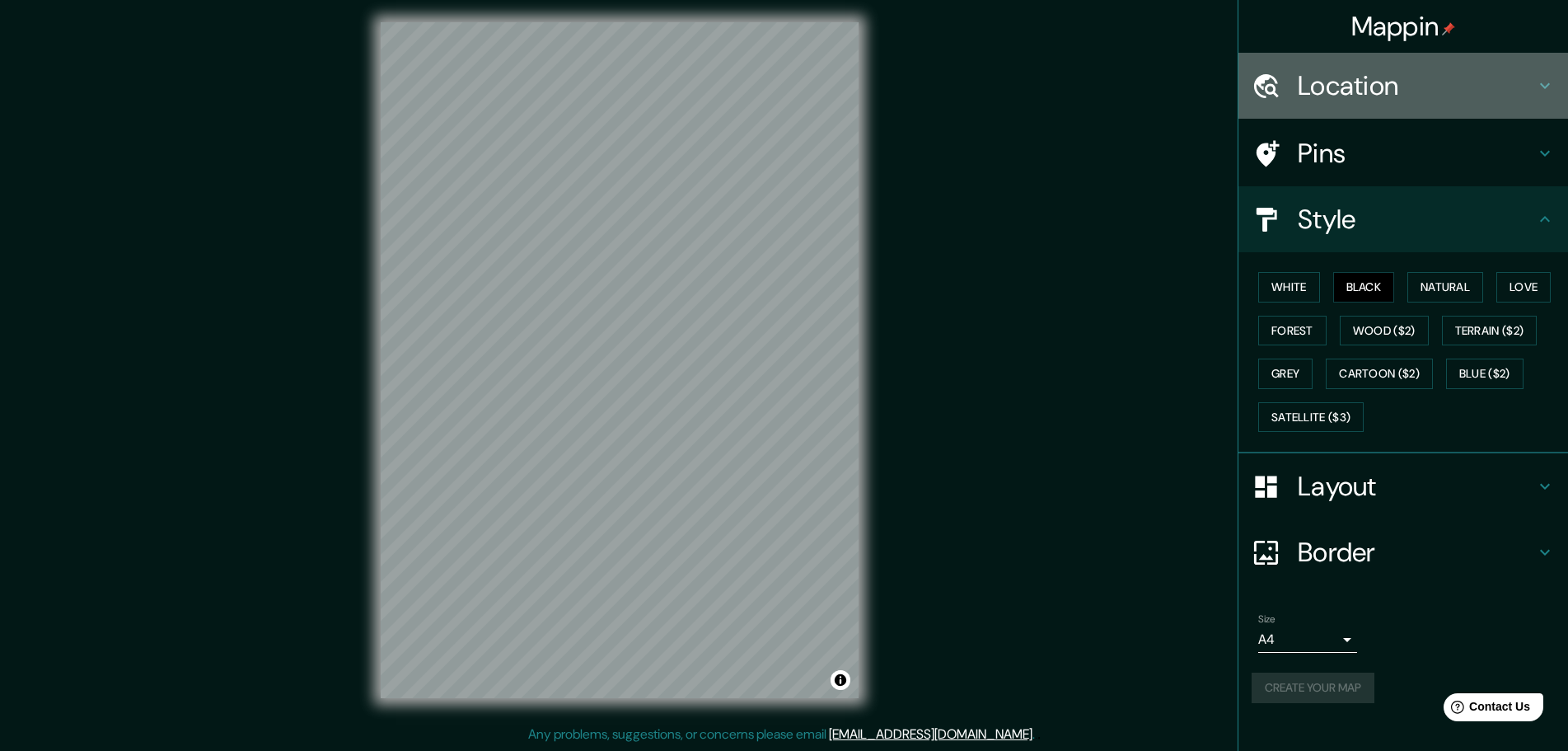
click at [1458, 102] on div "Location" at bounding box center [1403, 86] width 330 height 66
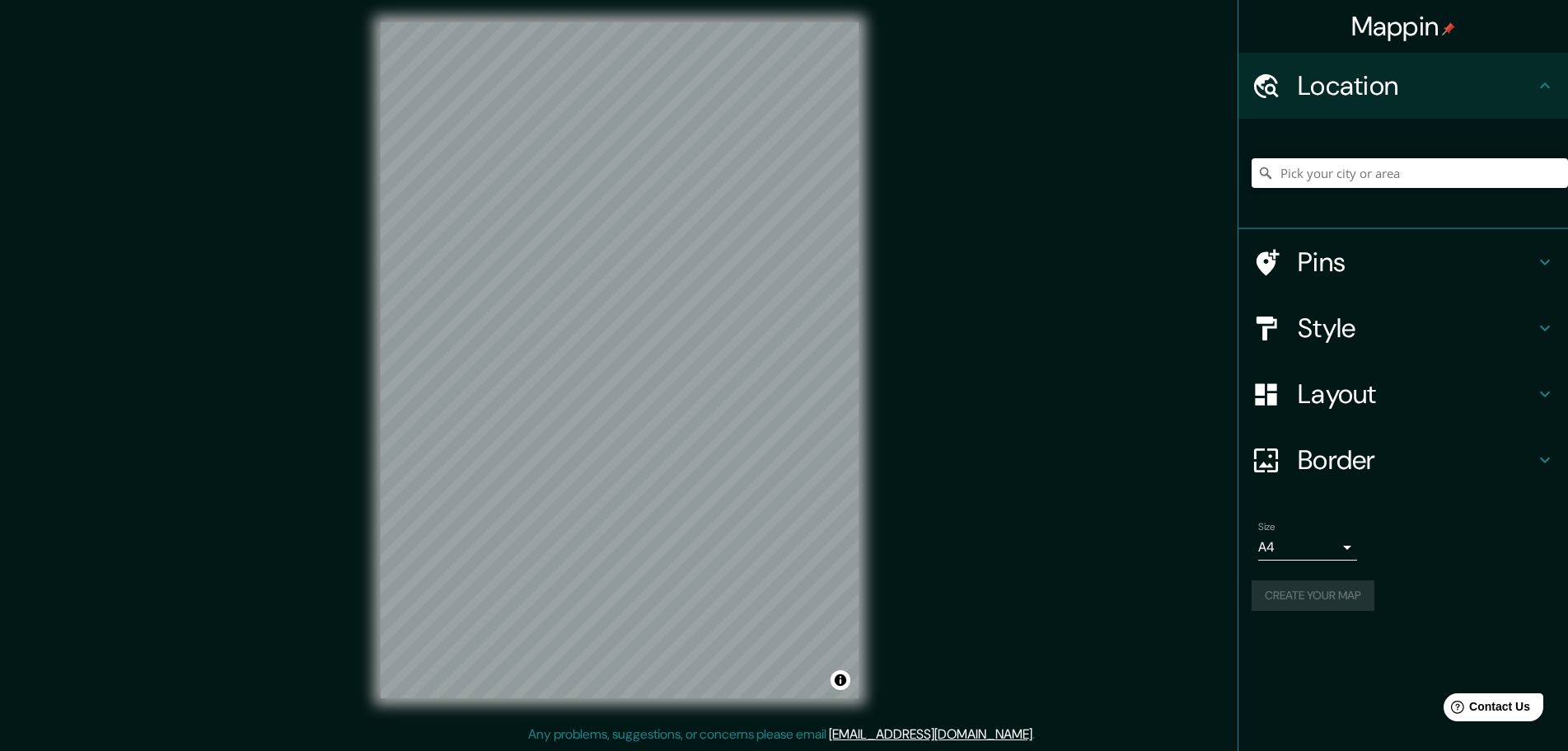
click at [1458, 92] on h4 "Location" at bounding box center [1417, 85] width 237 height 33
click at [1404, 260] on h4 "Pins" at bounding box center [1417, 262] width 237 height 33
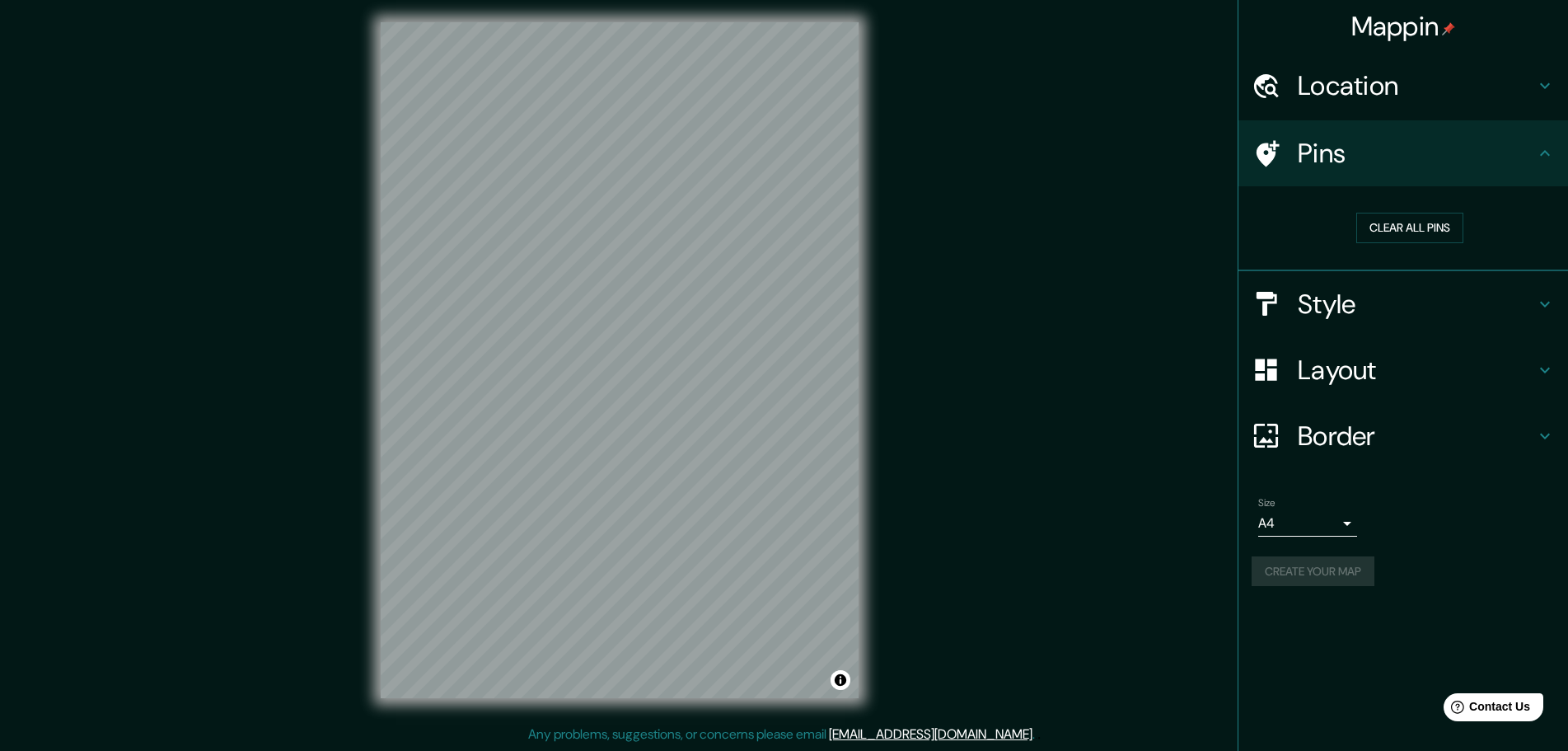
click at [1364, 311] on h4 "Style" at bounding box center [1417, 304] width 237 height 33
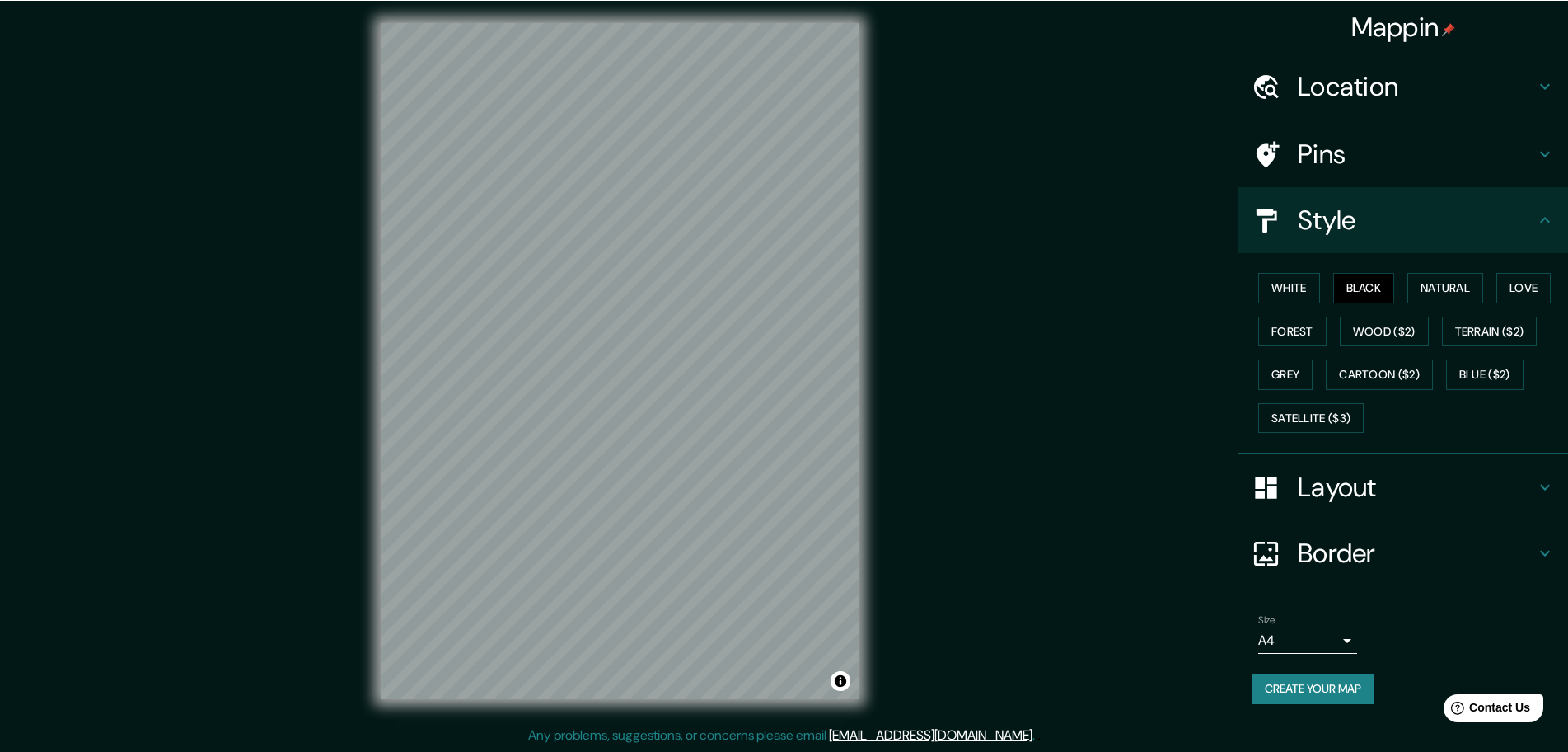
scroll to position [0, 0]
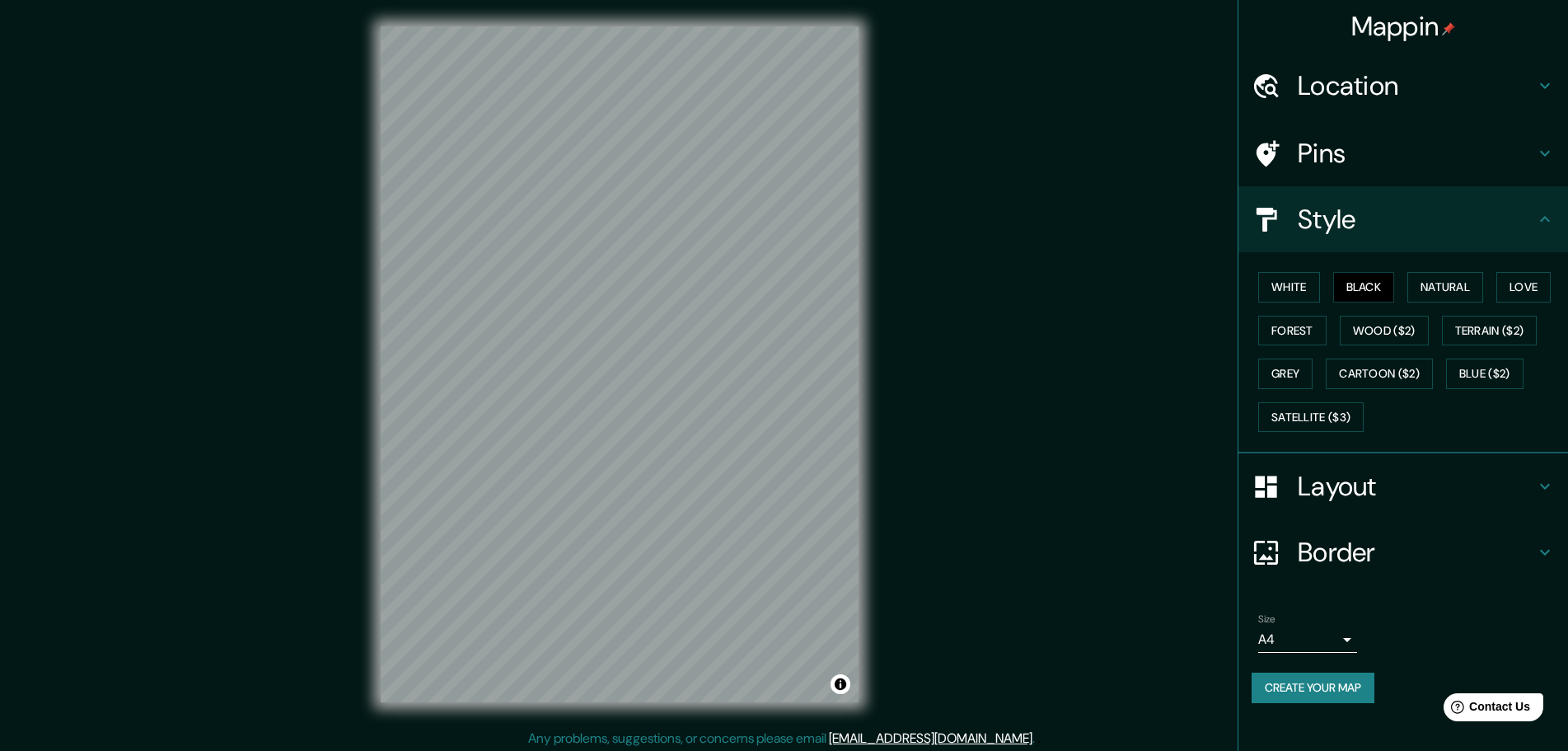
click at [970, 157] on div "Mappin Location Pins Style White Black Natural Love Forest Wood ($2) Terrain ($…" at bounding box center [784, 377] width 1568 height 755
